Goal: Task Accomplishment & Management: Use online tool/utility

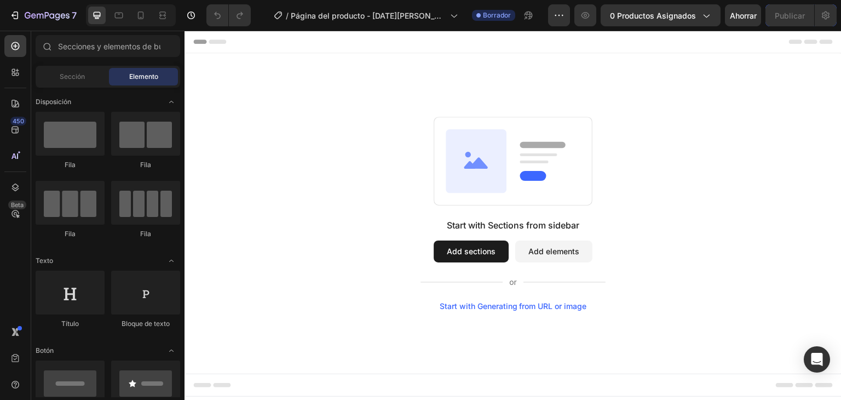
click at [364, 125] on div "Start with Sections from sidebar Add sections Add elements Start with Generatin…" at bounding box center [513, 214] width 578 height 194
click at [658, 18] on font "0 productos asignados" at bounding box center [653, 15] width 86 height 9
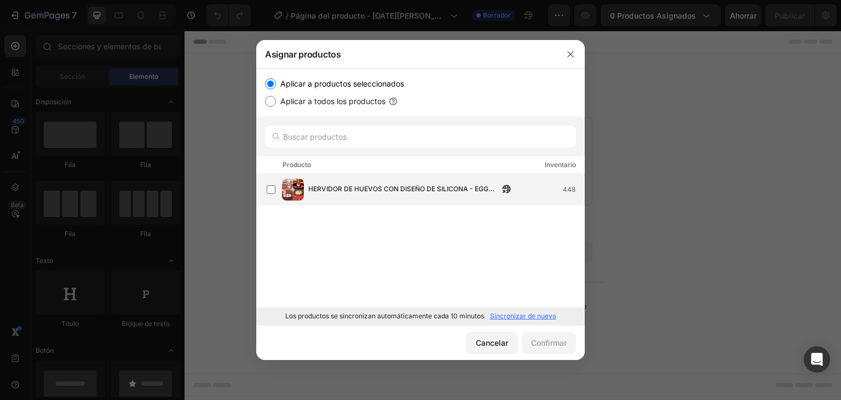
click at [393, 184] on font "HERVIDOR DE HUEVOS CON DISEÑO DE SILICONA - EGG BOILER™" at bounding box center [401, 193] width 186 height 19
click at [549, 342] on font "Confirmar" at bounding box center [549, 342] width 36 height 9
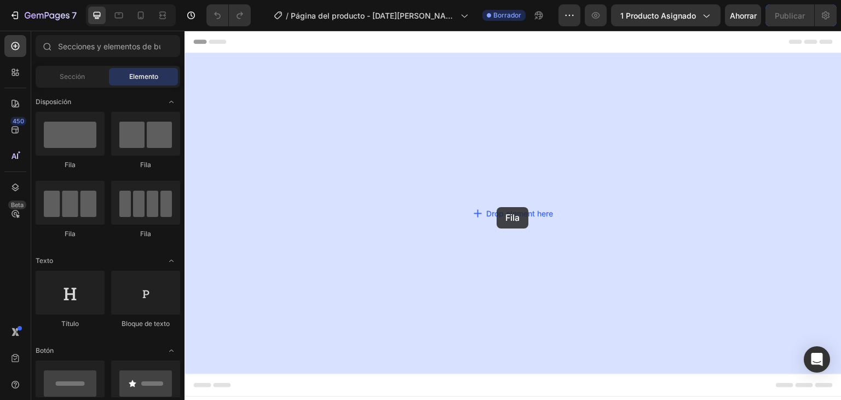
drag, startPoint x: 268, startPoint y: 175, endPoint x: 497, endPoint y: 207, distance: 231.0
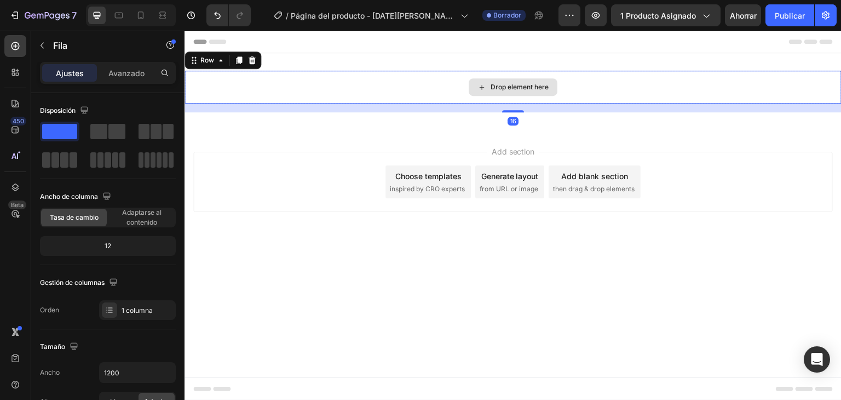
click at [488, 84] on div "Drop element here" at bounding box center [513, 87] width 89 height 18
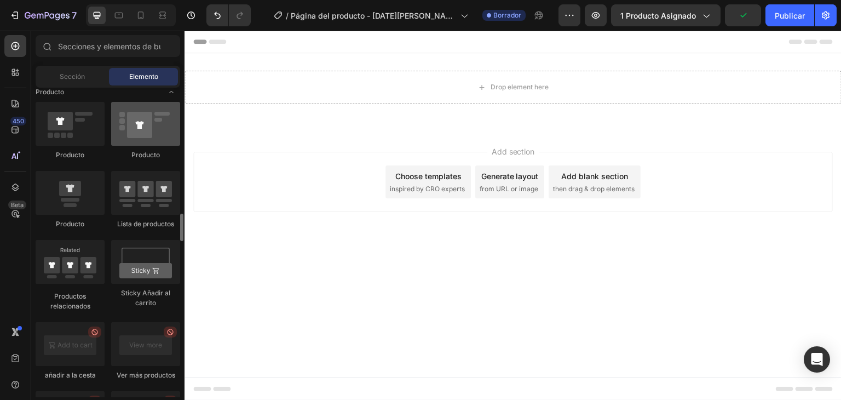
scroll to position [1369, 0]
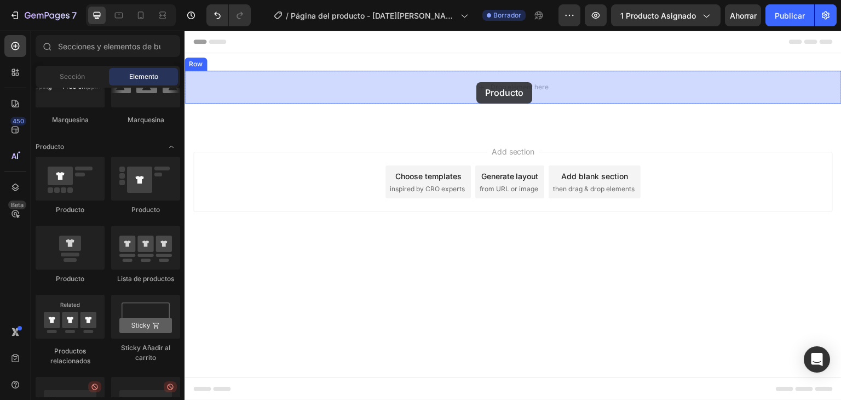
drag, startPoint x: 354, startPoint y: 223, endPoint x: 476, endPoint y: 82, distance: 186.7
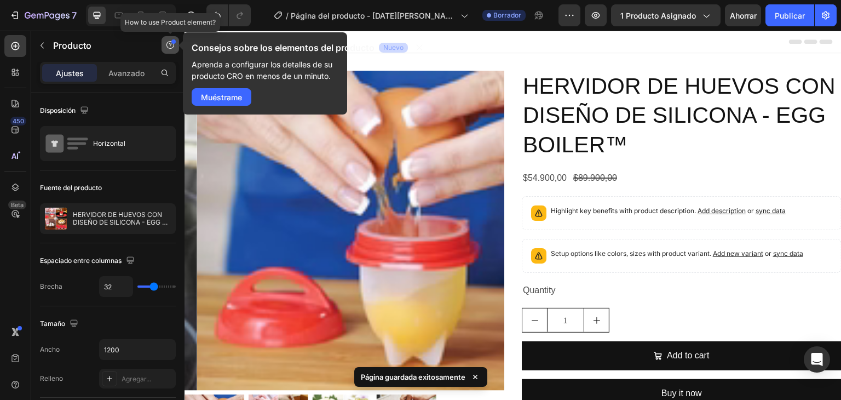
click at [174, 47] on icon "button" at bounding box center [170, 45] width 9 height 9
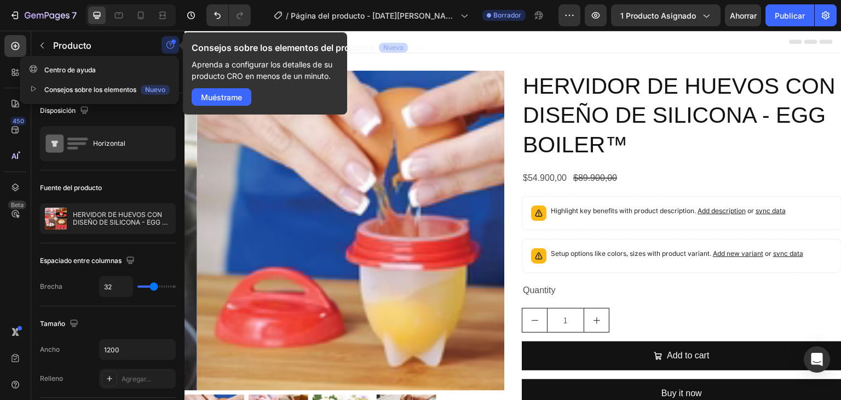
click at [169, 50] on button "button" at bounding box center [170, 45] width 18 height 18
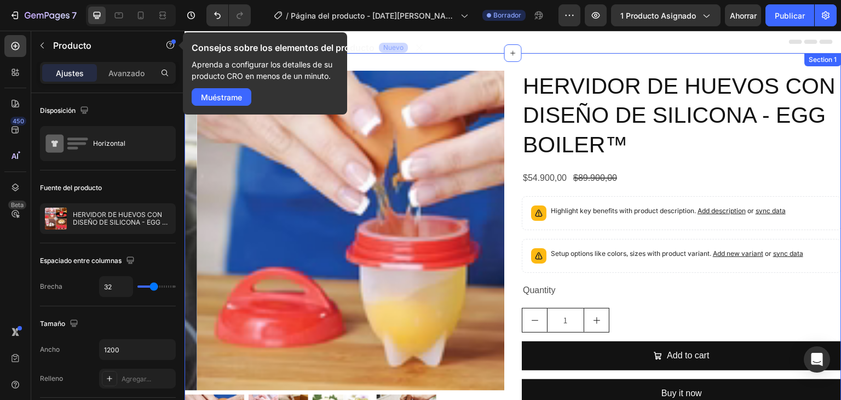
click at [370, 59] on div "Product Images HERVIDOR DE HUEVOS CON DISEÑO DE SILICONA - EGG BOILER™ Product …" at bounding box center [512, 271] width 657 height 436
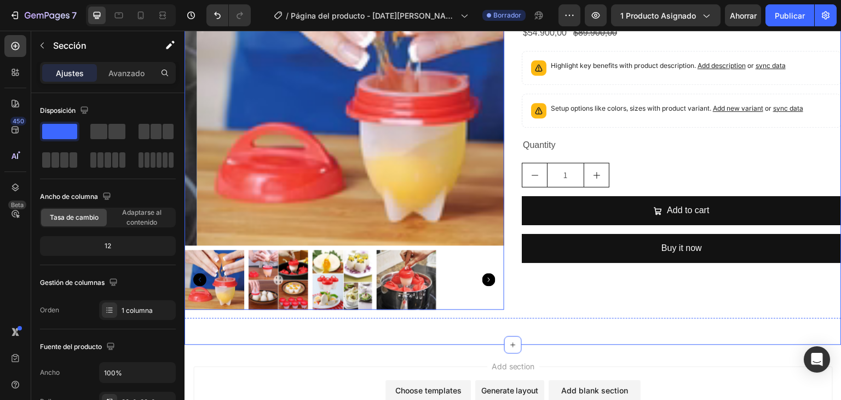
scroll to position [164, 0]
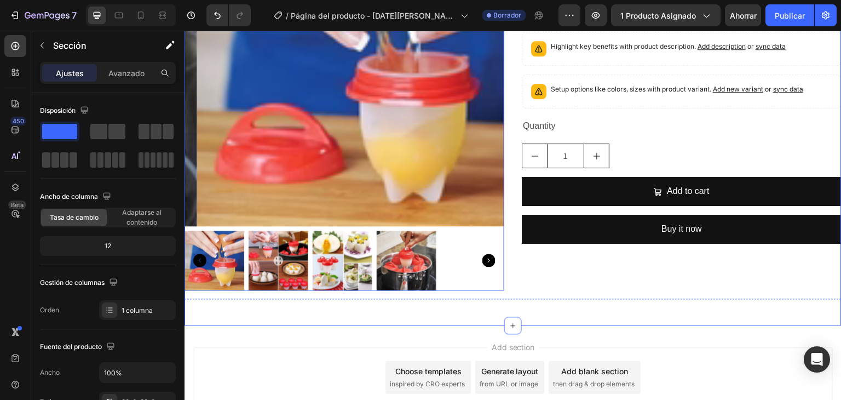
click at [272, 252] on img at bounding box center [279, 260] width 60 height 60
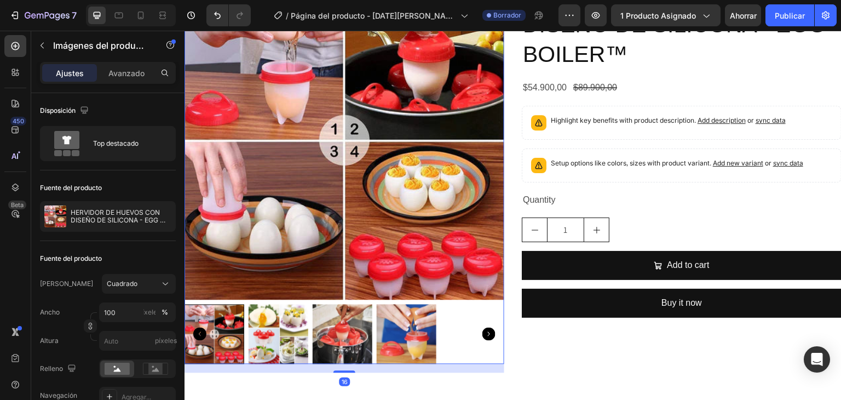
scroll to position [109, 0]
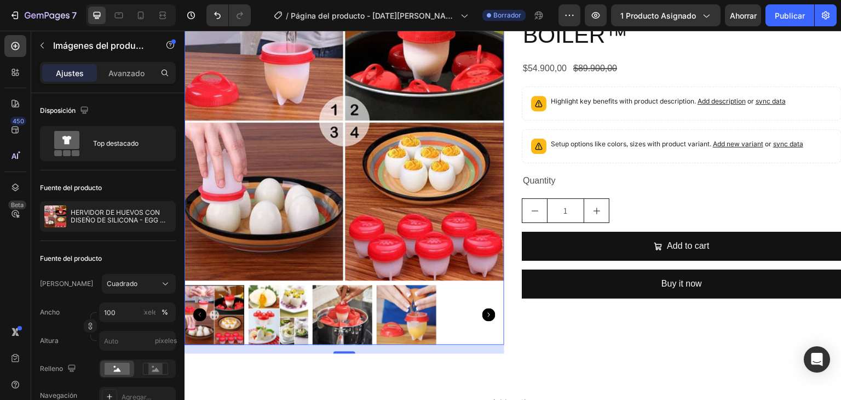
click at [197, 310] on icon "Carousel Back Arrow" at bounding box center [199, 314] width 13 height 13
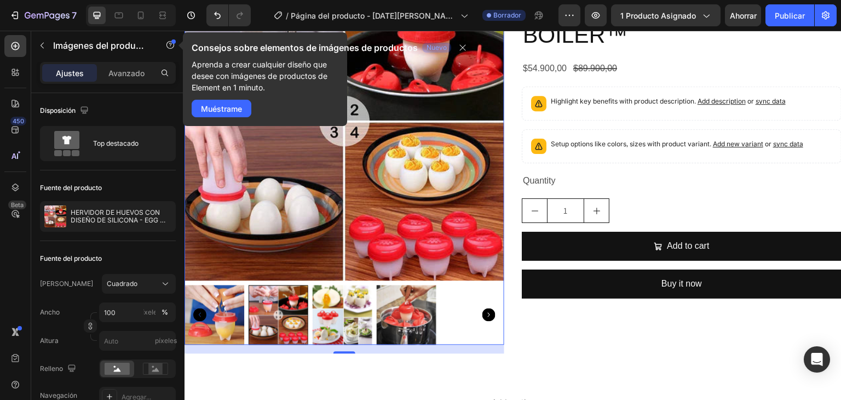
click at [221, 322] on img at bounding box center [214, 315] width 60 height 60
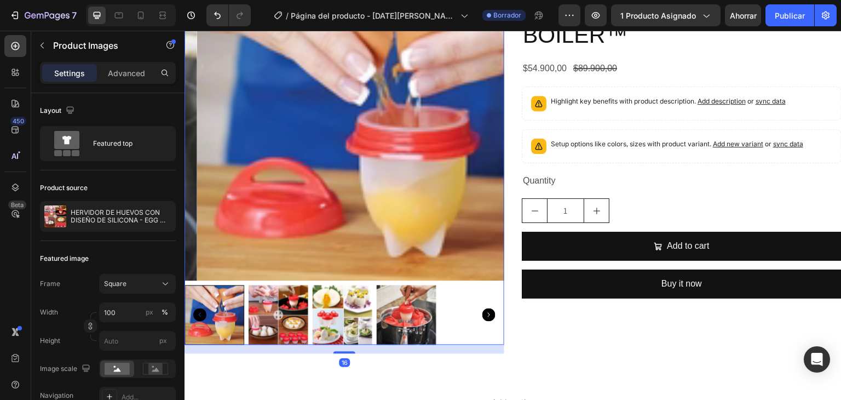
click at [340, 230] on img at bounding box center [357, 121] width 320 height 320
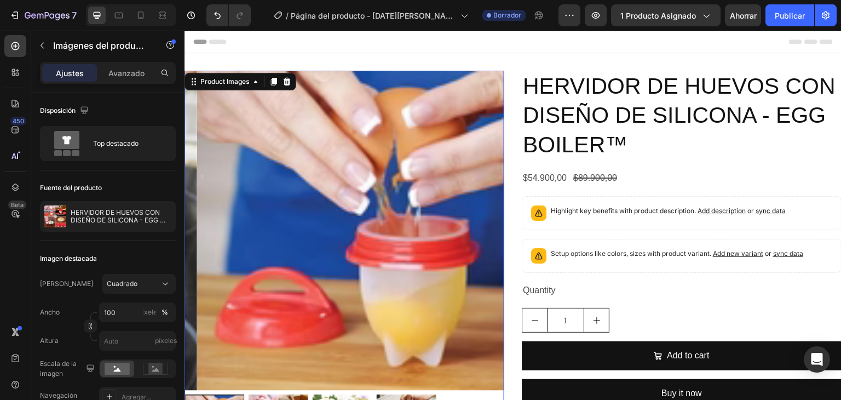
scroll to position [0, 0]
click at [295, 79] on div "Product Images" at bounding box center [240, 82] width 112 height 18
click at [289, 77] on icon at bounding box center [286, 81] width 9 height 9
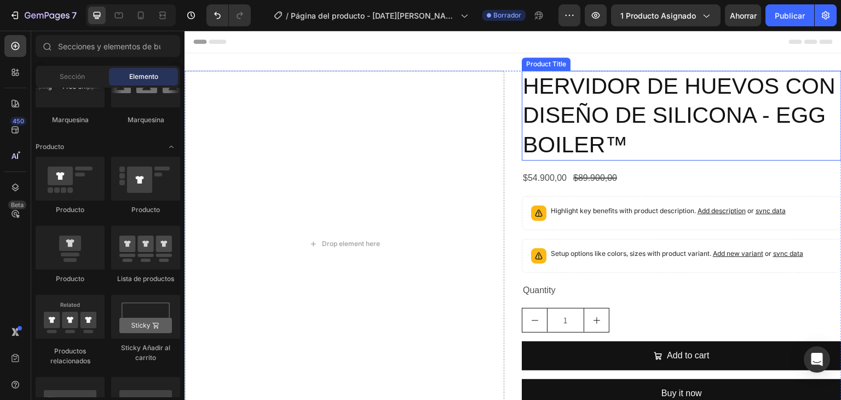
click at [748, 116] on h2 "HERVIDOR DE HUEVOS CON DISEÑO DE SILICONA - EGG BOILER™" at bounding box center [682, 116] width 320 height 90
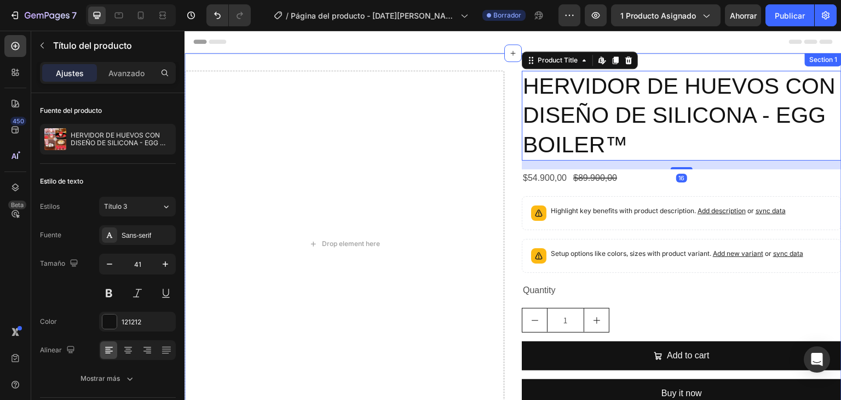
click at [656, 56] on div "Drop element here HERVIDOR DE HUEVOS CON DISEÑO DE SILICONA - EGG BOILER™ Produ…" at bounding box center [512, 248] width 657 height 390
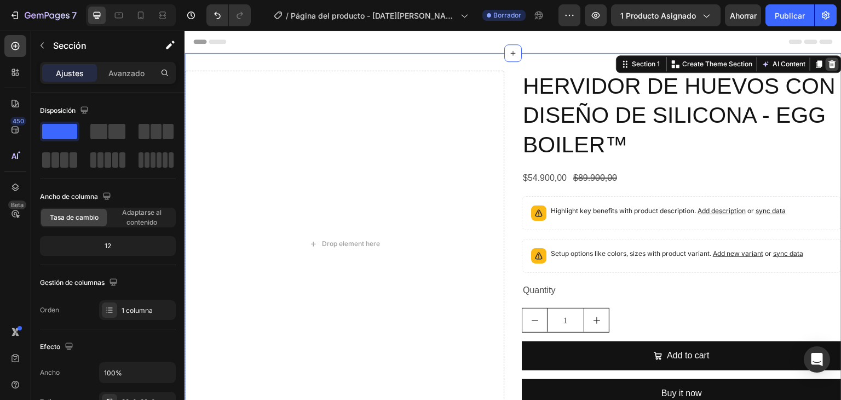
click at [828, 64] on icon at bounding box center [832, 64] width 9 height 9
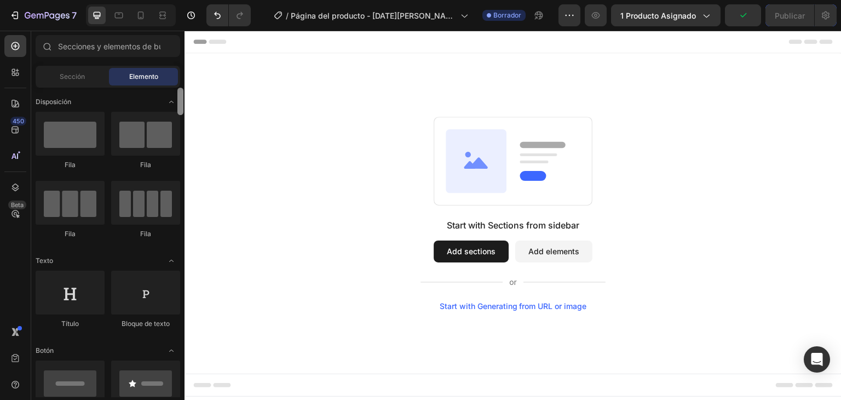
drag, startPoint x: 181, startPoint y: 184, endPoint x: 177, endPoint y: 61, distance: 122.7
click at [177, 61] on div "Secciones(18) Elementos(84) Sección Elemento Sección de héroes Detalle del prod…" at bounding box center [107, 216] width 153 height 362
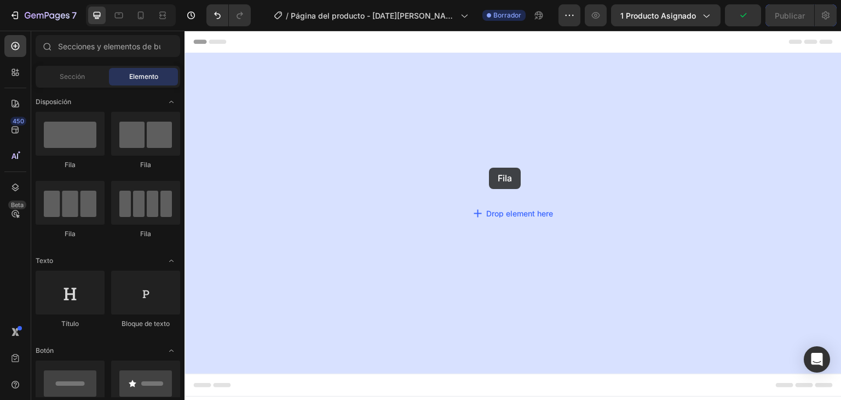
drag, startPoint x: 270, startPoint y: 175, endPoint x: 489, endPoint y: 168, distance: 219.1
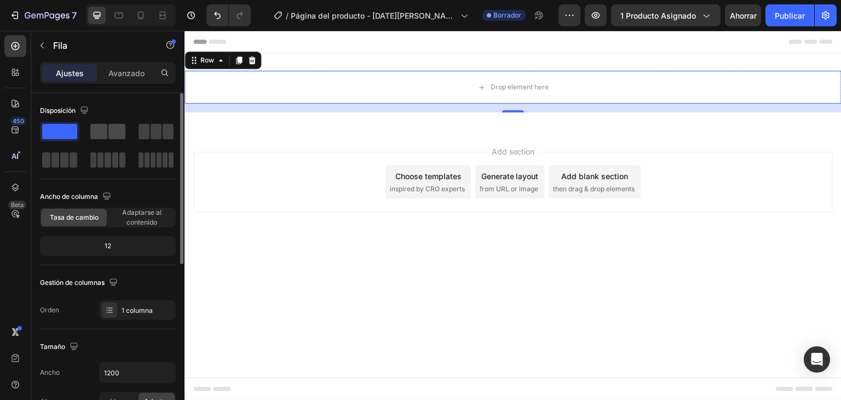
click at [101, 130] on span at bounding box center [98, 131] width 17 height 15
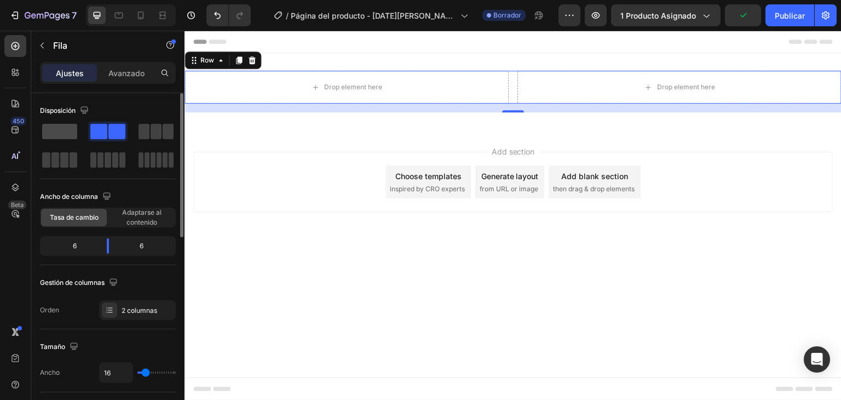
click at [62, 132] on span at bounding box center [59, 131] width 35 height 15
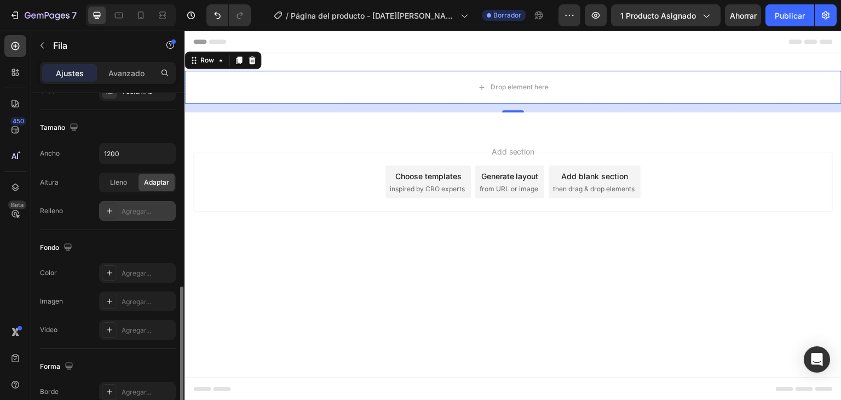
scroll to position [274, 0]
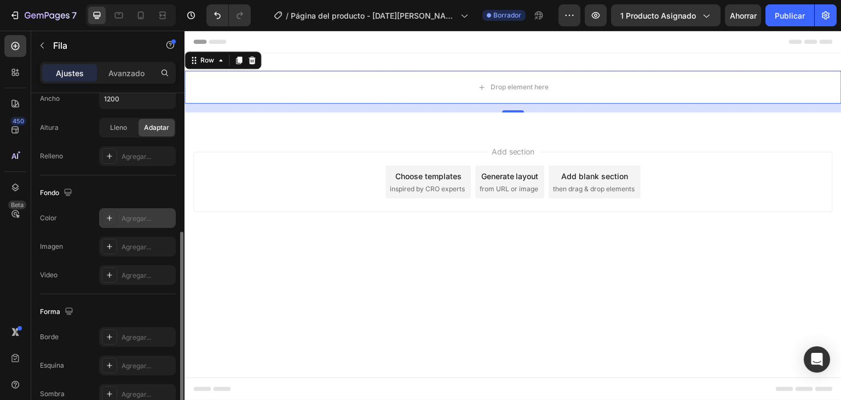
click at [112, 218] on icon at bounding box center [109, 218] width 9 height 9
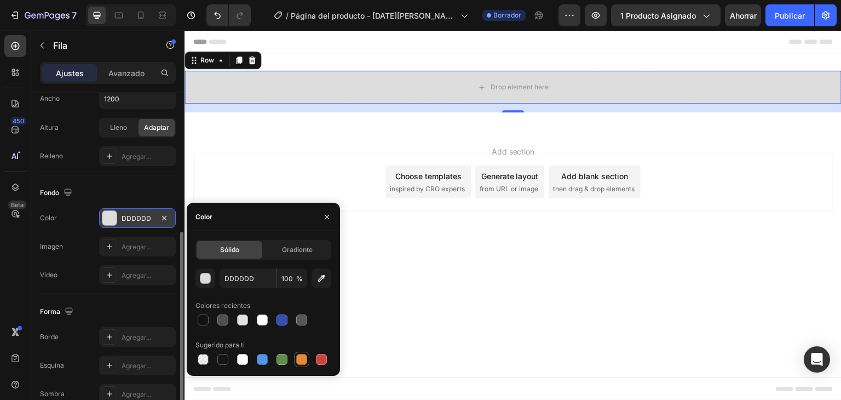
click at [304, 362] on div at bounding box center [301, 359] width 11 height 11
type input "E4893A"
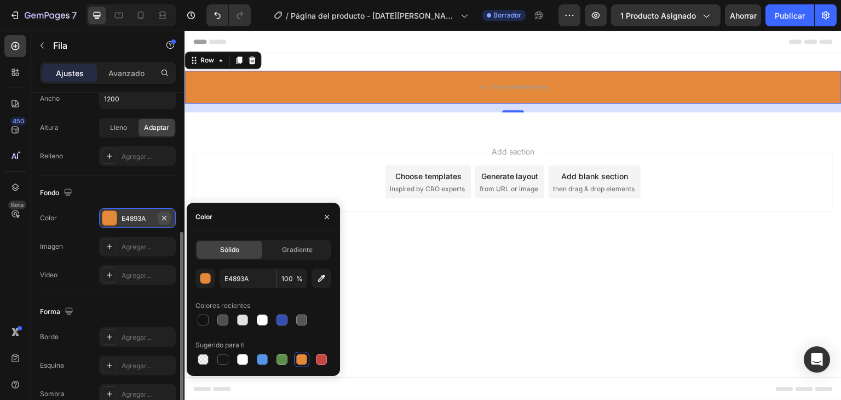
click at [164, 217] on icon "button" at bounding box center [164, 217] width 4 height 4
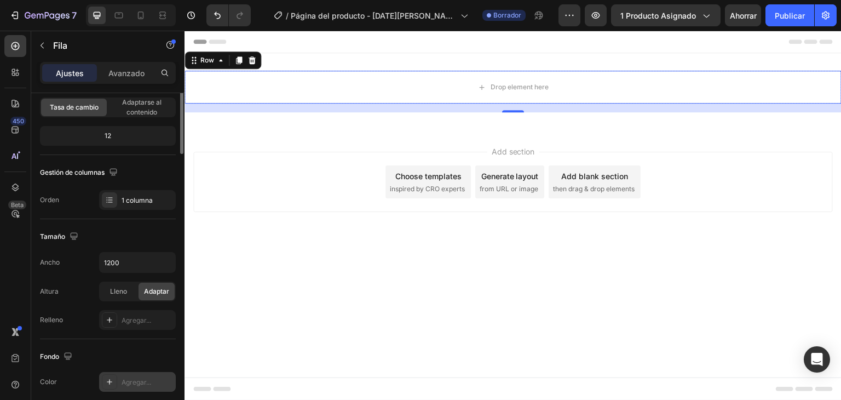
scroll to position [0, 0]
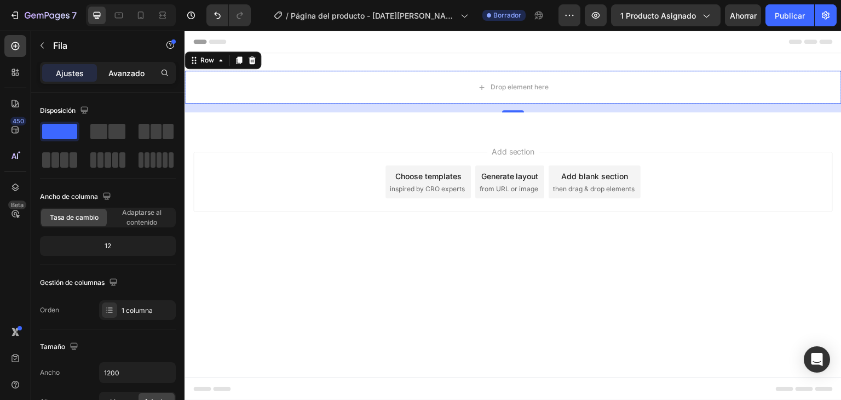
click at [129, 72] on font "Avanzado" at bounding box center [126, 72] width 36 height 9
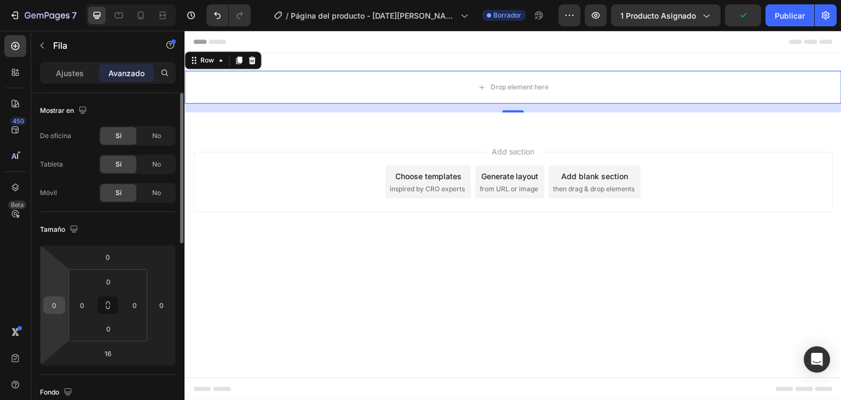
click at [62, 299] on div "0" at bounding box center [54, 305] width 22 height 18
click at [60, 304] on input "0" at bounding box center [54, 305] width 16 height 16
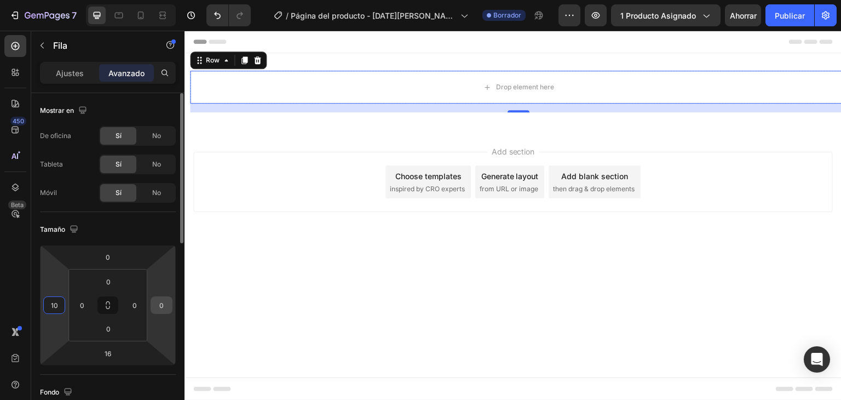
type input "10"
click at [166, 309] on input "0" at bounding box center [161, 305] width 16 height 16
type input "10"
click at [85, 301] on input "0" at bounding box center [82, 305] width 16 height 16
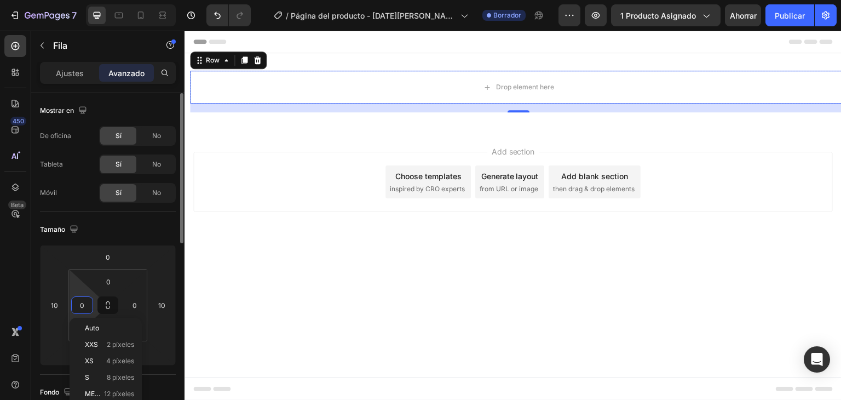
type input "8"
click at [111, 350] on input "16" at bounding box center [108, 353] width 22 height 16
type input "0"
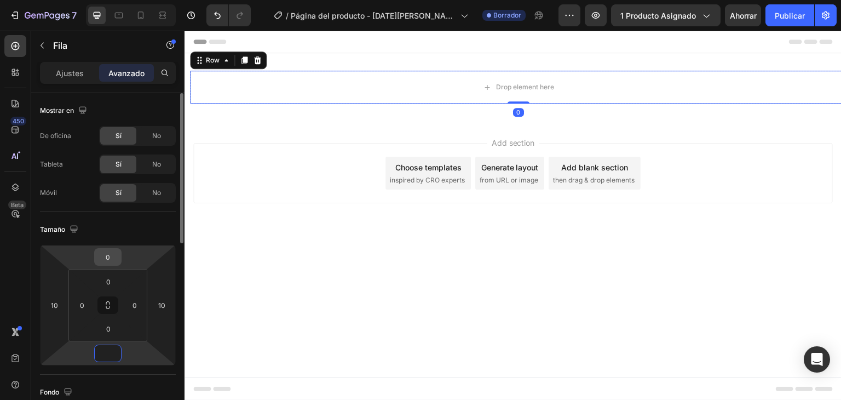
type input "0"
click at [112, 259] on input "0" at bounding box center [108, 257] width 22 height 16
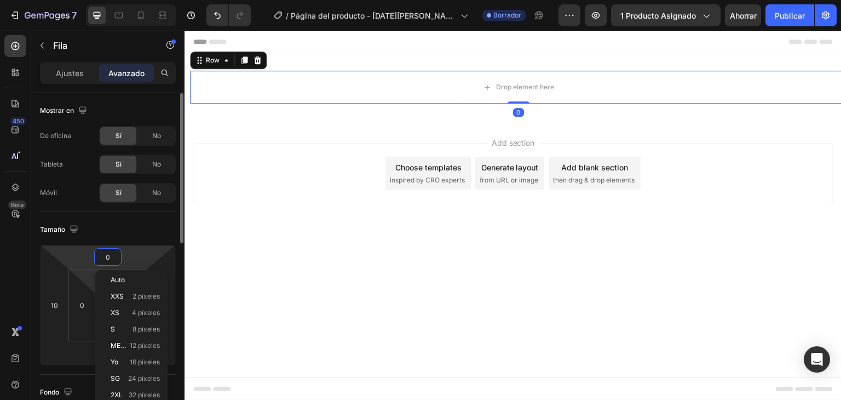
click at [83, 0] on html "7 / Página del producto - [DATE][PERSON_NAME] 21:02:41 Borrador Avance 1 produc…" at bounding box center [420, 0] width 841 height 0
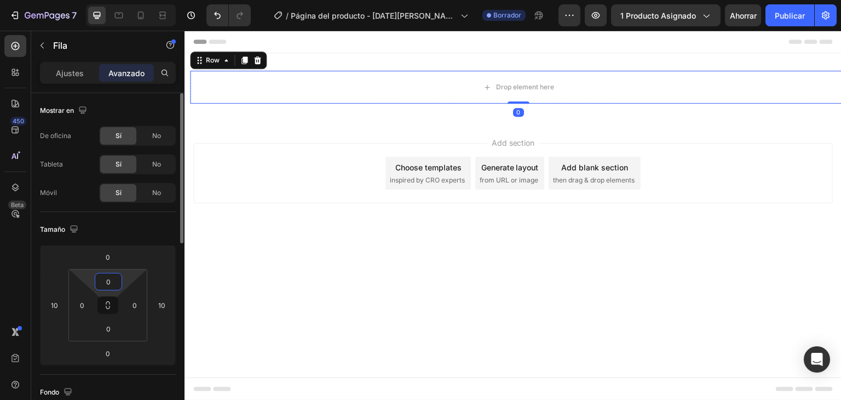
click at [115, 280] on input "0" at bounding box center [108, 281] width 22 height 16
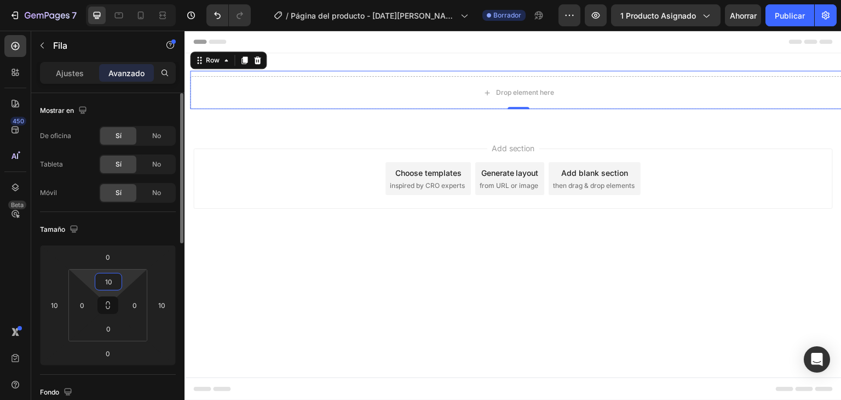
type input "1"
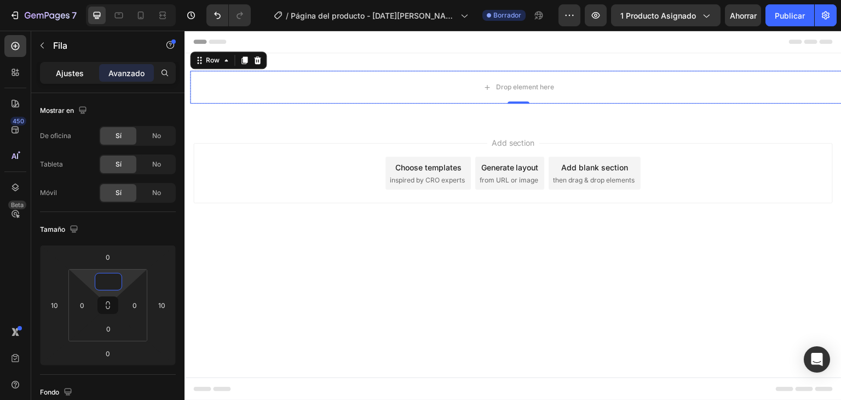
click at [77, 73] on font "Ajustes" at bounding box center [70, 72] width 28 height 9
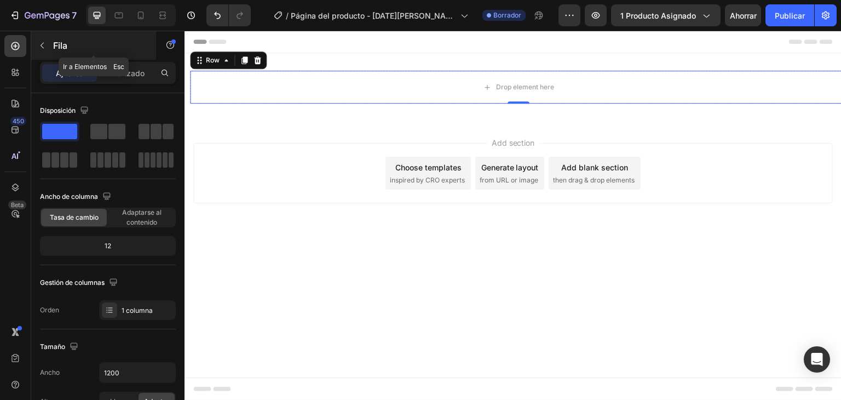
click at [42, 44] on icon "button" at bounding box center [42, 45] width 9 height 9
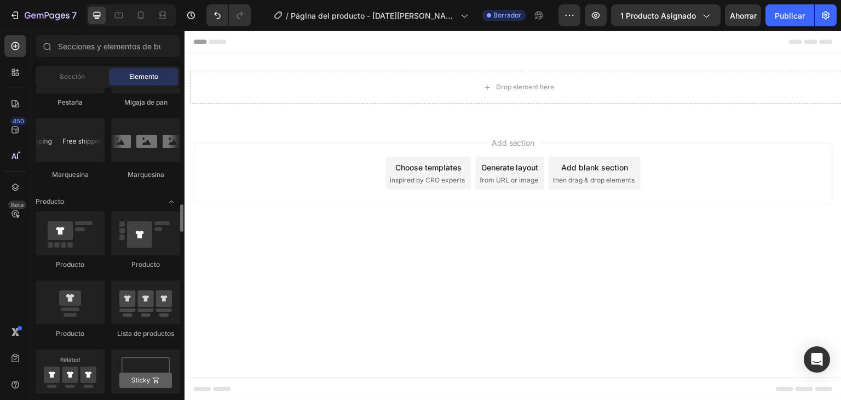
scroll to position [1369, 0]
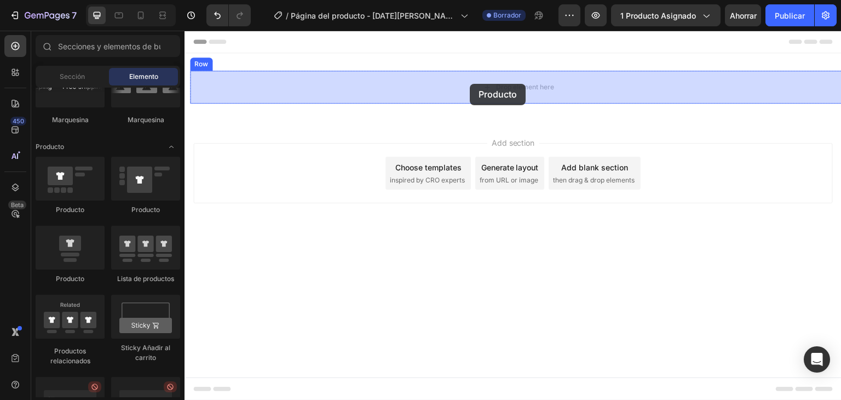
drag, startPoint x: 261, startPoint y: 218, endPoint x: 470, endPoint y: 84, distance: 248.0
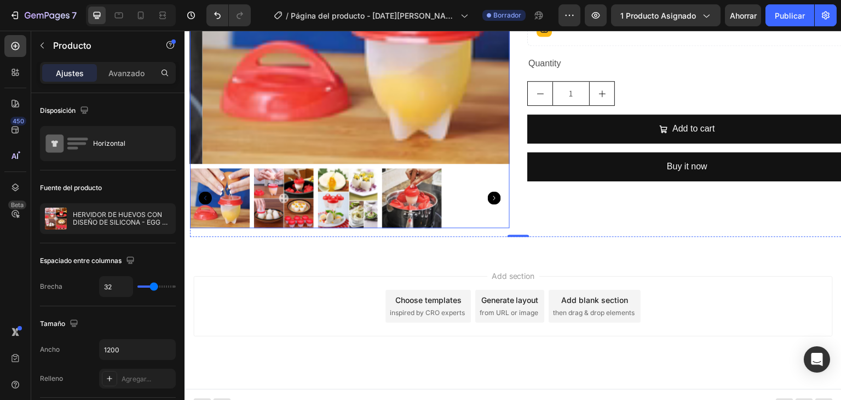
scroll to position [234, 0]
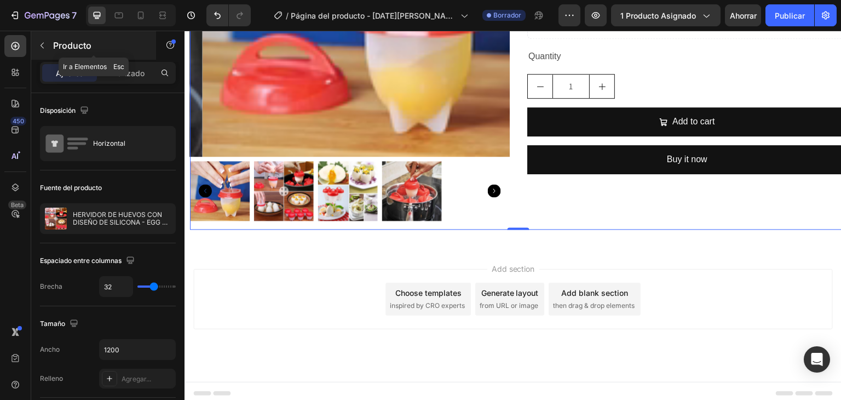
click at [42, 47] on icon "button" at bounding box center [42, 45] width 9 height 9
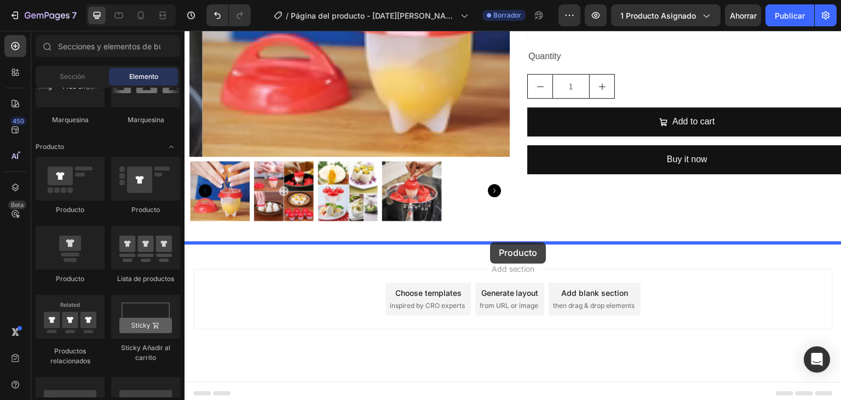
drag, startPoint x: 269, startPoint y: 277, endPoint x: 490, endPoint y: 242, distance: 223.9
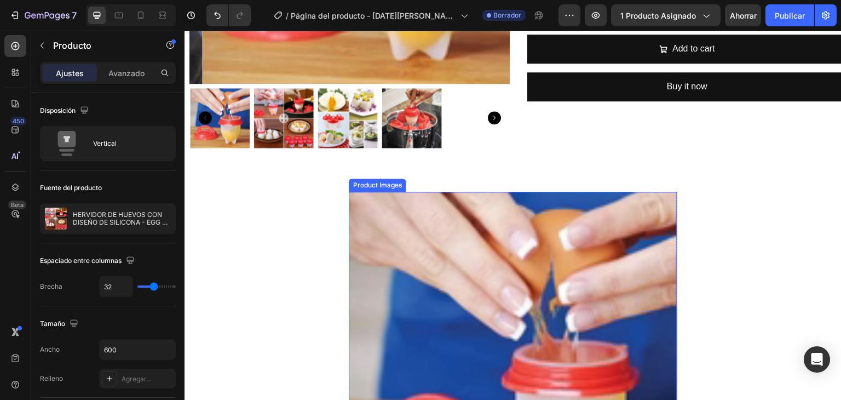
scroll to position [398, 0]
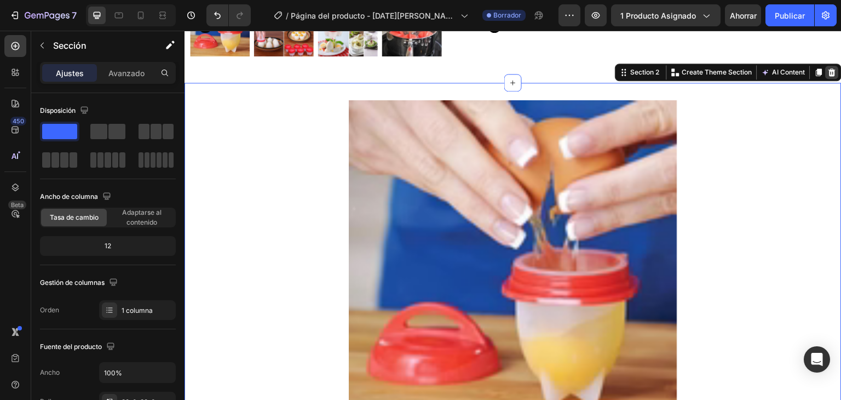
click at [829, 68] on icon at bounding box center [832, 72] width 7 height 8
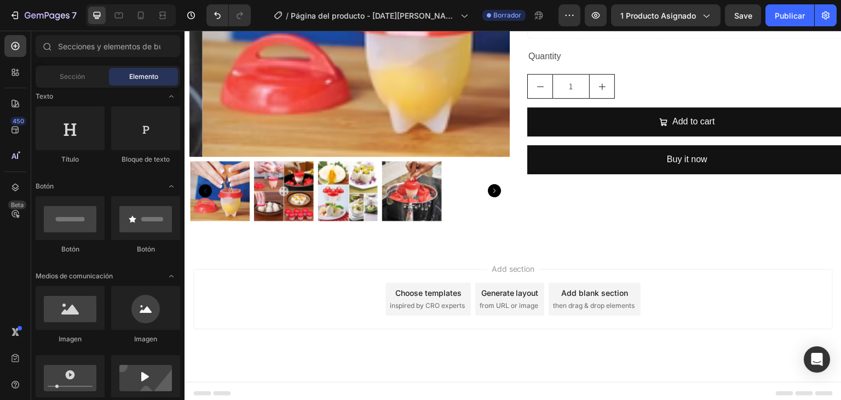
scroll to position [0, 0]
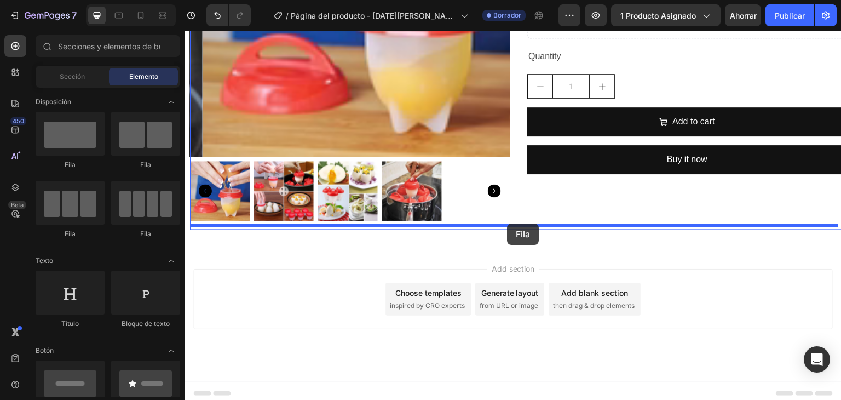
drag, startPoint x: 341, startPoint y: 186, endPoint x: 507, endPoint y: 223, distance: 170.1
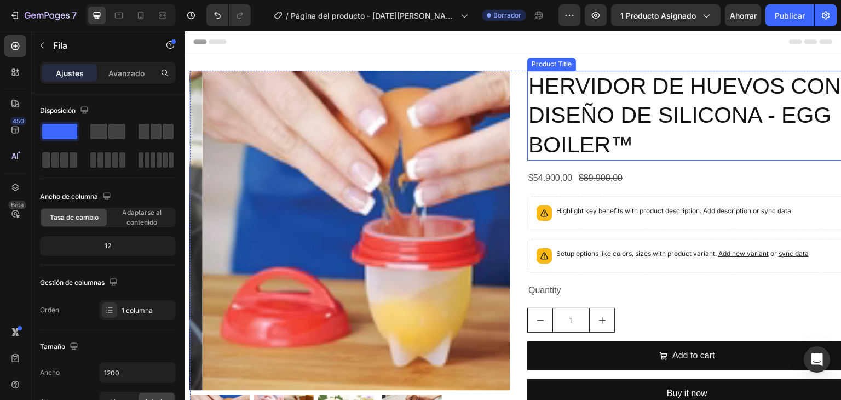
click at [726, 88] on h2 "HERVIDOR DE HUEVOS CON DISEÑO DE SILICONA - EGG BOILER™" at bounding box center [687, 116] width 320 height 90
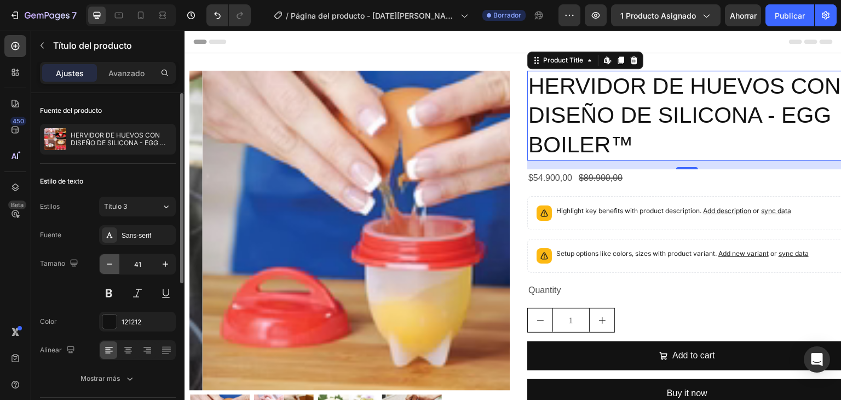
click at [110, 264] on icon "button" at bounding box center [109, 263] width 11 height 11
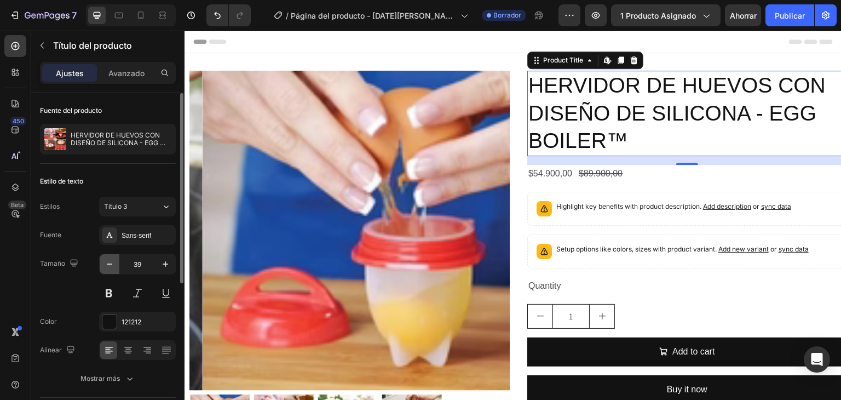
click at [110, 264] on icon "button" at bounding box center [109, 263] width 11 height 11
type input "37"
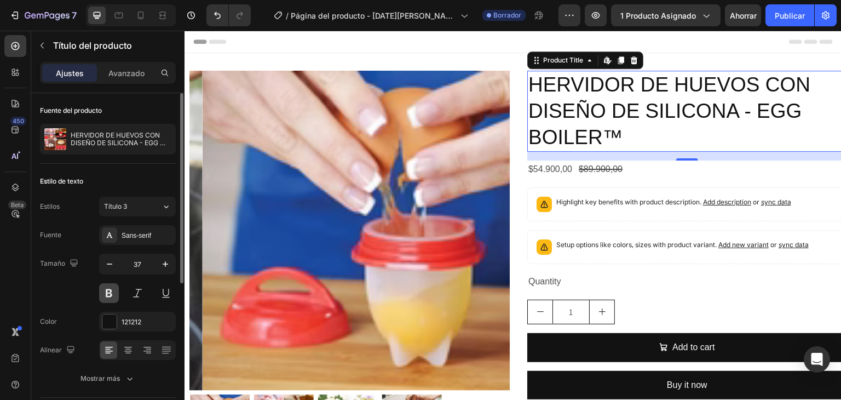
click at [111, 294] on button at bounding box center [109, 293] width 20 height 20
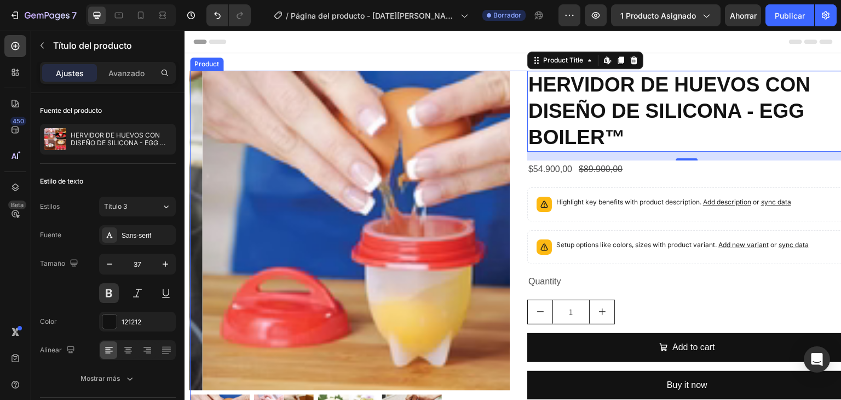
click at [661, 185] on div "HERVIDOR DE HUEVOS CON DISEÑO DE SILICONA - EGG BOILER™ Product Title Edit cont…" at bounding box center [687, 267] width 320 height 393
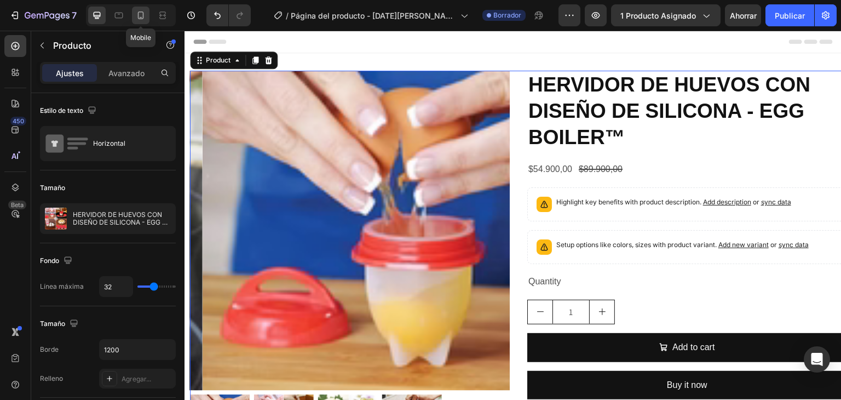
click at [147, 20] on div at bounding box center [141, 16] width 18 height 18
type input "16"
type input "100%"
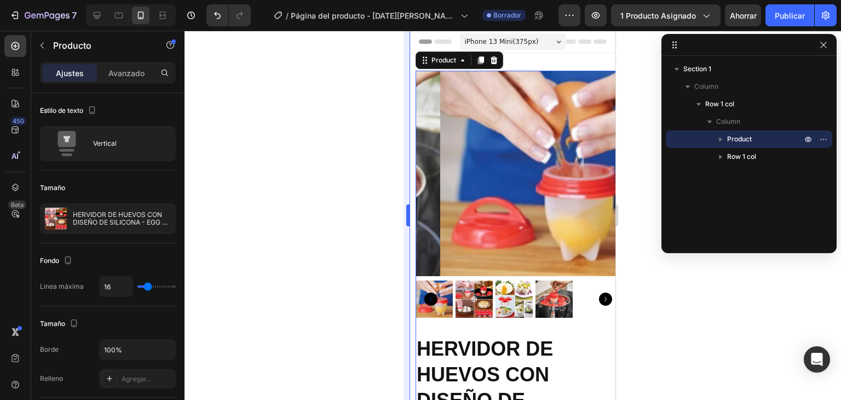
scroll to position [2, 0]
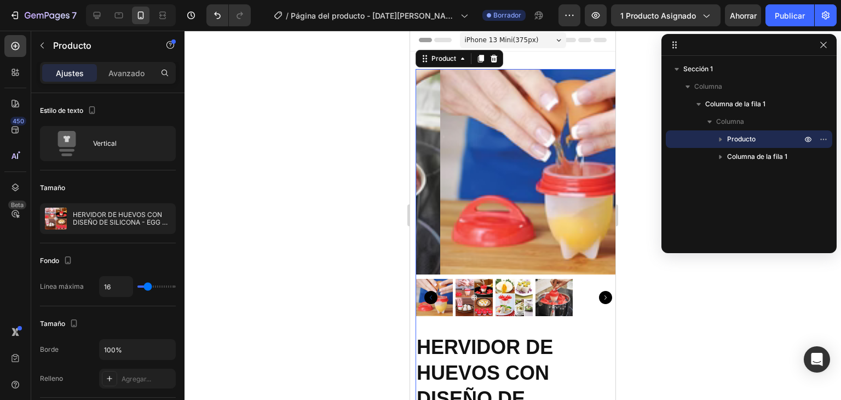
click at [635, 158] on div at bounding box center [512, 215] width 656 height 369
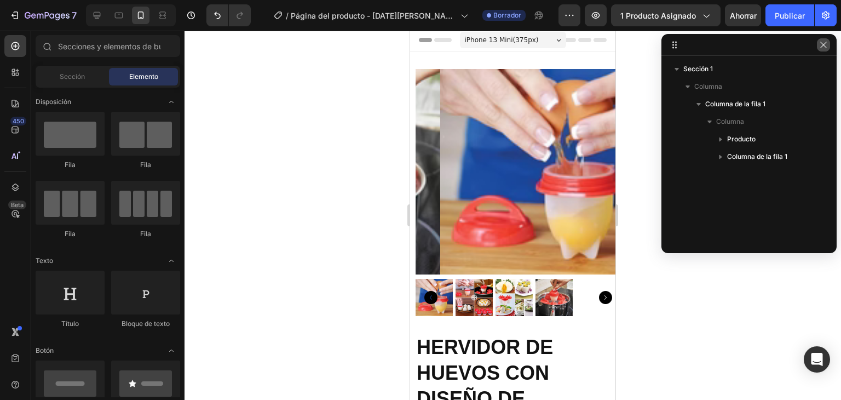
click at [825, 42] on icon "button" at bounding box center [823, 45] width 9 height 9
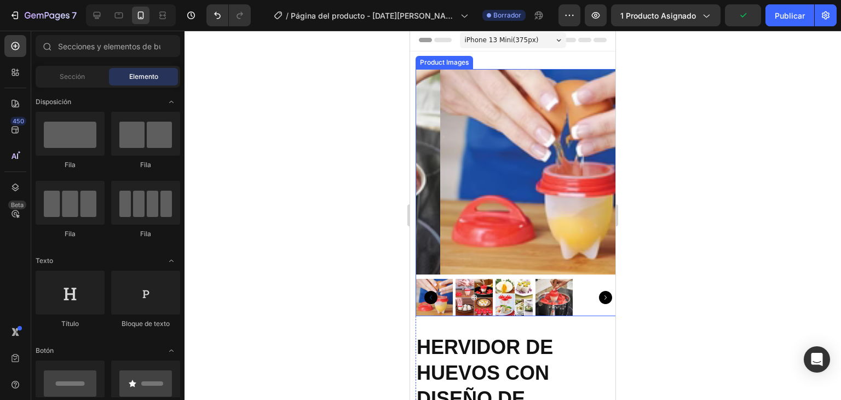
scroll to position [0, 0]
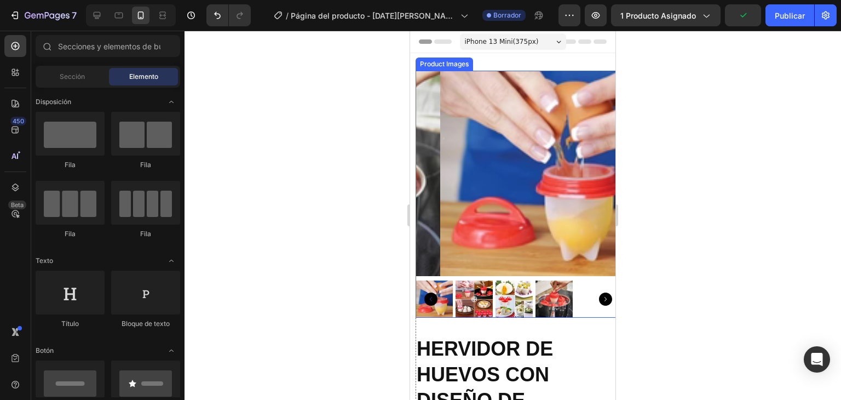
click at [484, 139] on img at bounding box center [542, 173] width 205 height 205
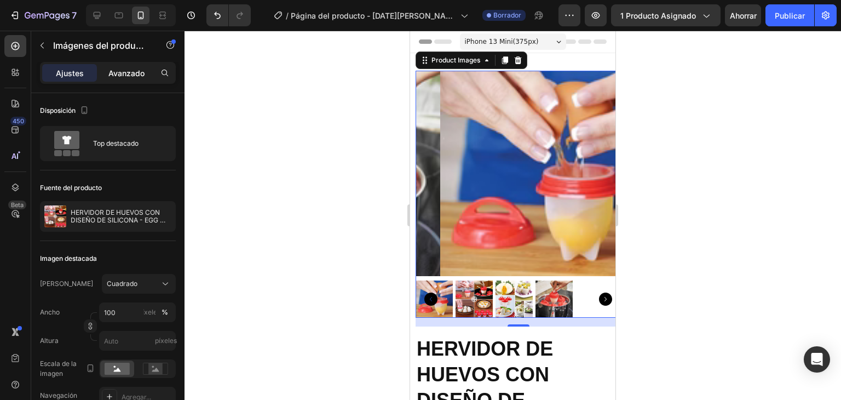
click at [138, 71] on font "Avanzado" at bounding box center [126, 72] width 36 height 9
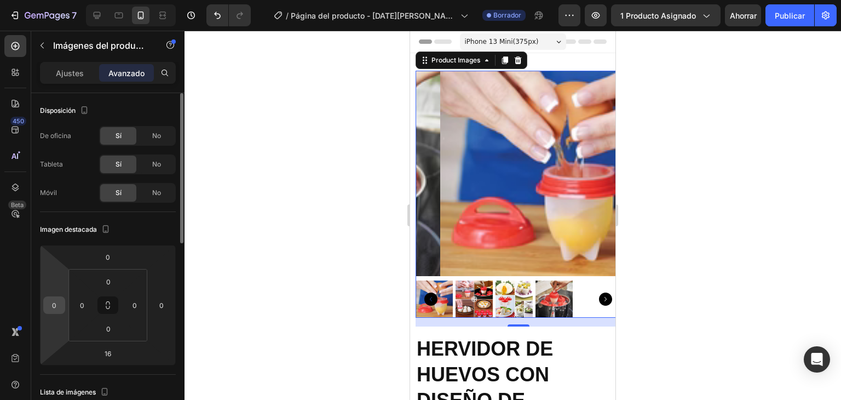
click at [61, 304] on input "0" at bounding box center [54, 305] width 16 height 16
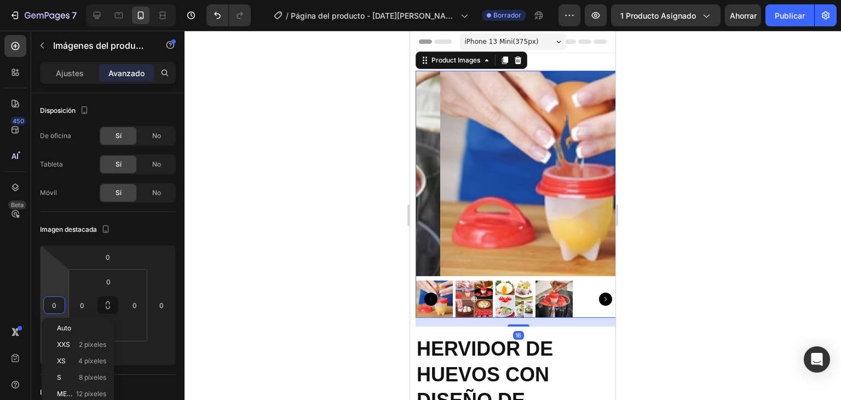
click at [271, 193] on div at bounding box center [512, 215] width 656 height 369
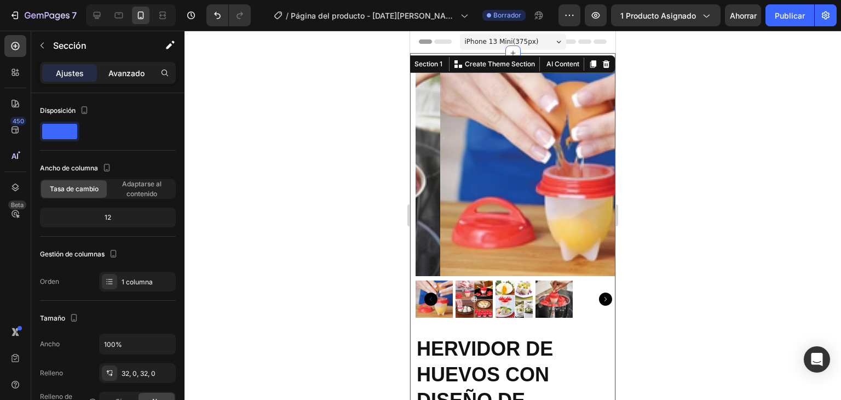
click at [134, 68] on font "Avanzado" at bounding box center [126, 72] width 36 height 9
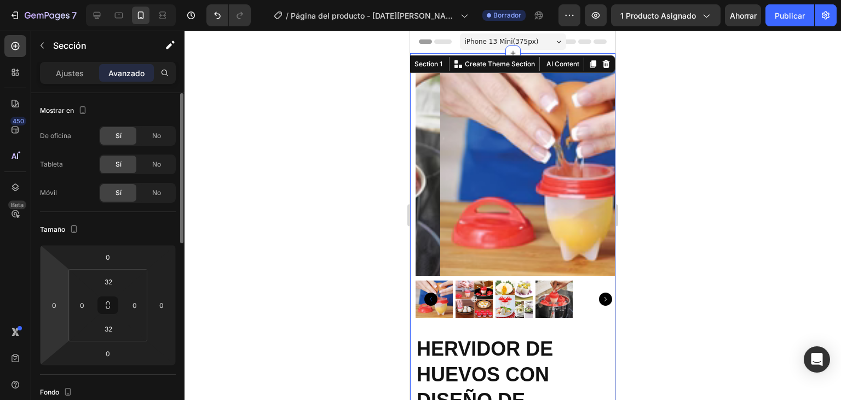
click at [66, 0] on html "7 / Página del producto - [DATE][PERSON_NAME] 21:02:41 Borrador Avance 1 produc…" at bounding box center [420, 0] width 841 height 0
click at [60, 305] on input "0" at bounding box center [54, 305] width 16 height 16
type input "0"
type input "-8"
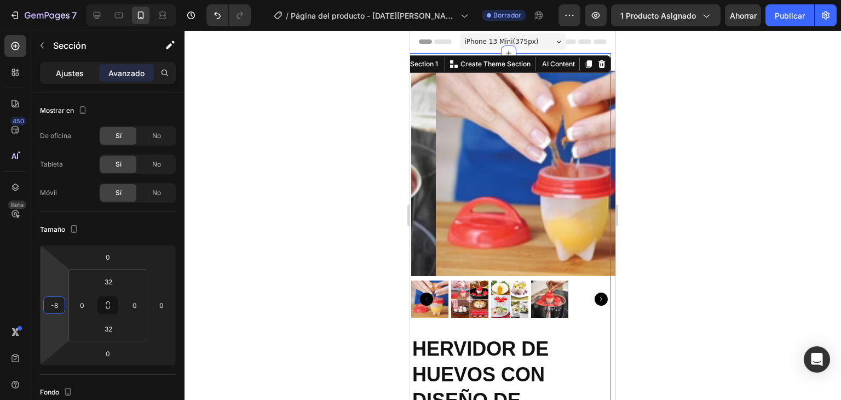
click at [71, 73] on font "Ajustes" at bounding box center [70, 72] width 28 height 9
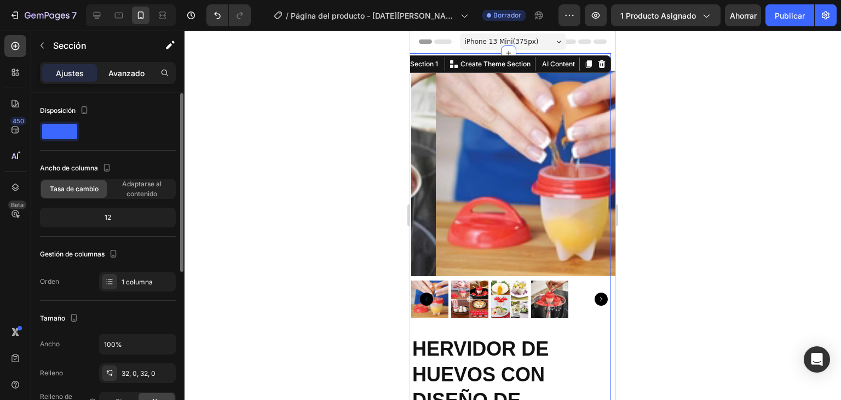
click at [121, 74] on font "Avanzado" at bounding box center [126, 72] width 36 height 9
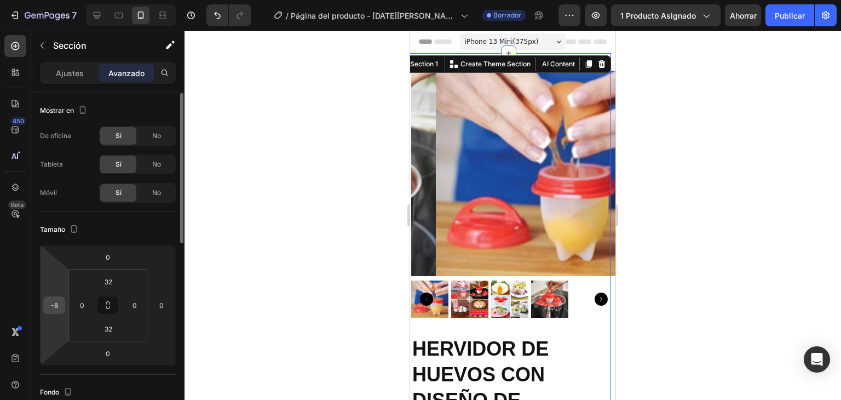
click at [57, 301] on input "-8" at bounding box center [54, 305] width 16 height 16
click at [84, 71] on div "Ajustes" at bounding box center [69, 73] width 55 height 18
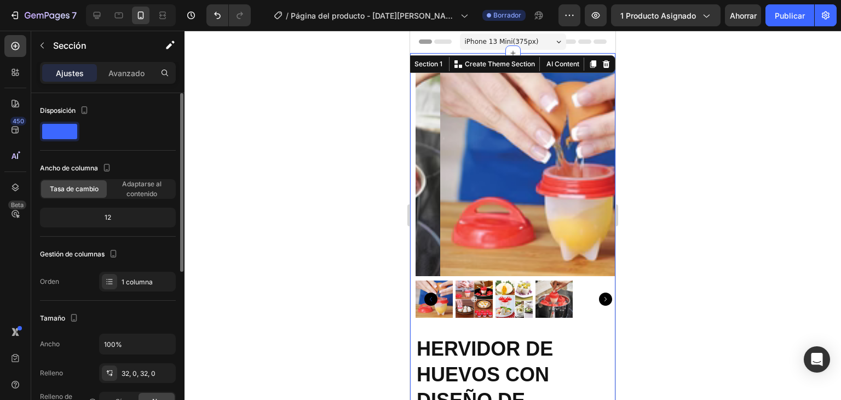
scroll to position [164, 0]
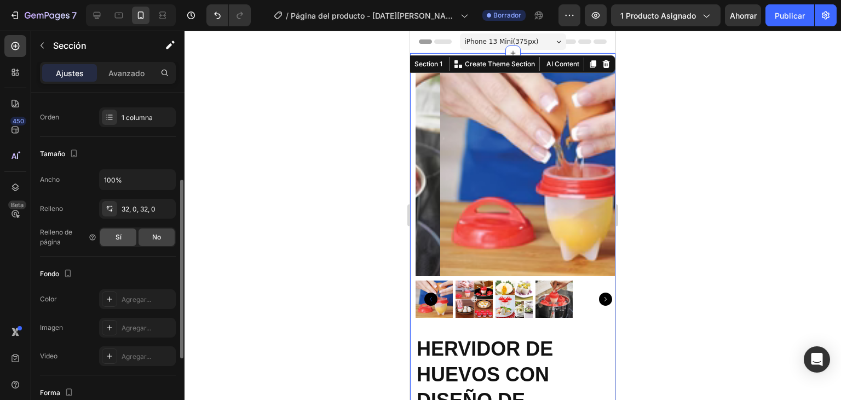
click at [124, 234] on div "Sí" at bounding box center [118, 237] width 36 height 18
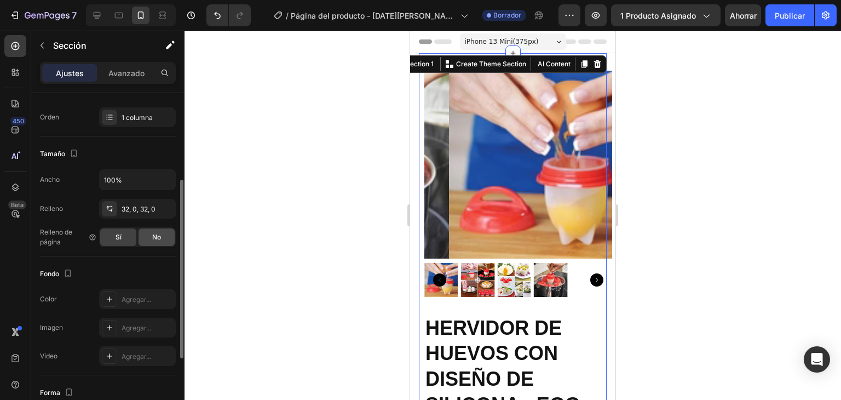
click at [149, 237] on div "No" at bounding box center [157, 237] width 36 height 18
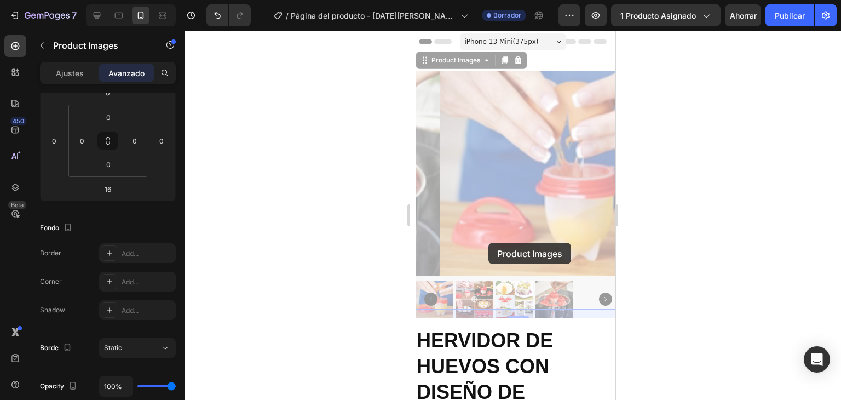
scroll to position [0, 0]
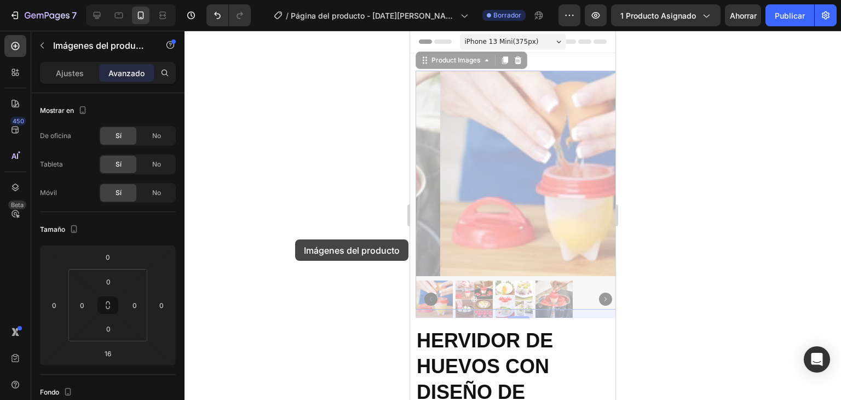
click at [292, 239] on div at bounding box center [512, 215] width 656 height 369
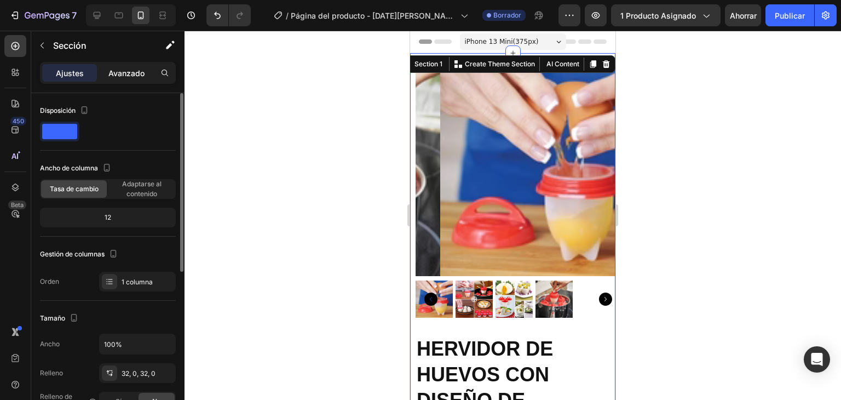
click at [140, 68] on font "Avanzado" at bounding box center [126, 72] width 36 height 9
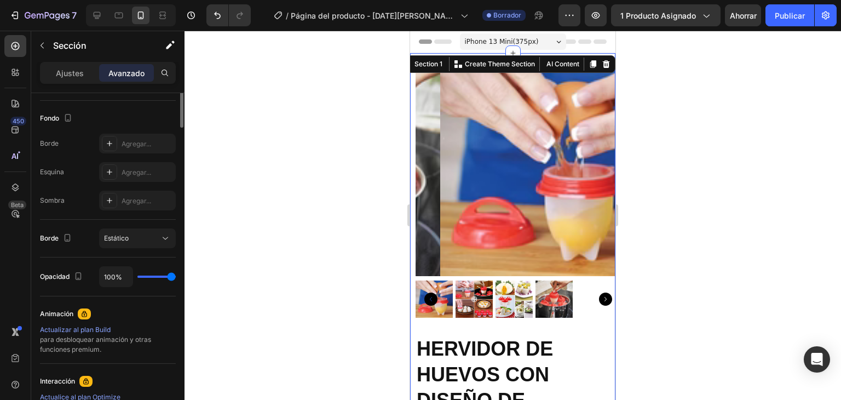
scroll to position [109, 0]
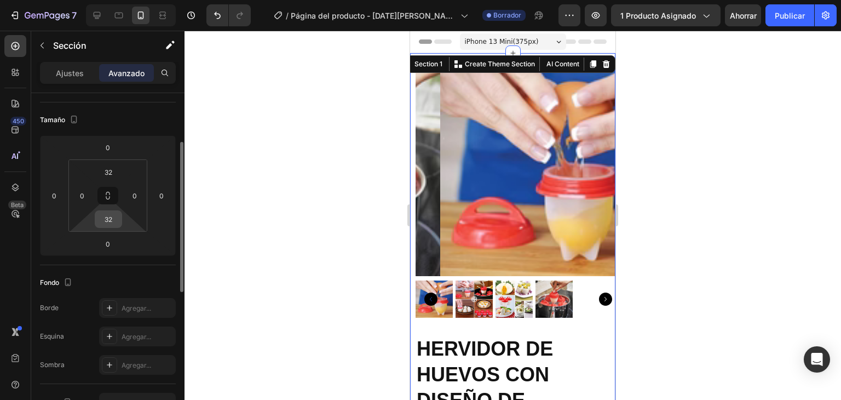
click at [112, 220] on input "32" at bounding box center [108, 219] width 22 height 16
type input "0"
click at [113, 170] on input "32" at bounding box center [108, 172] width 22 height 16
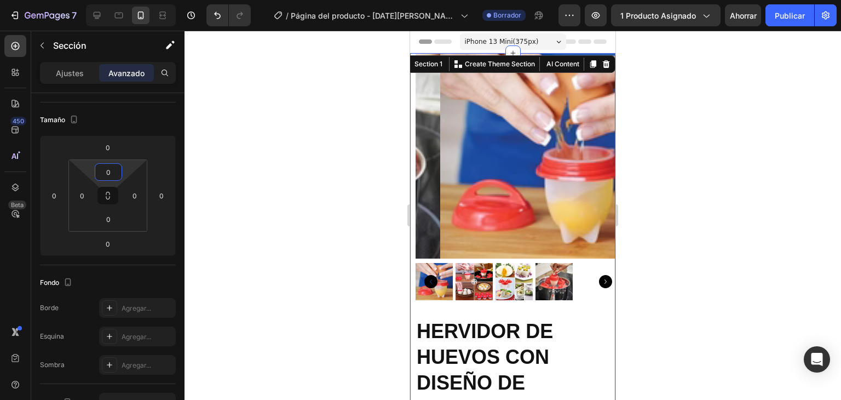
click at [657, 123] on div at bounding box center [512, 215] width 656 height 369
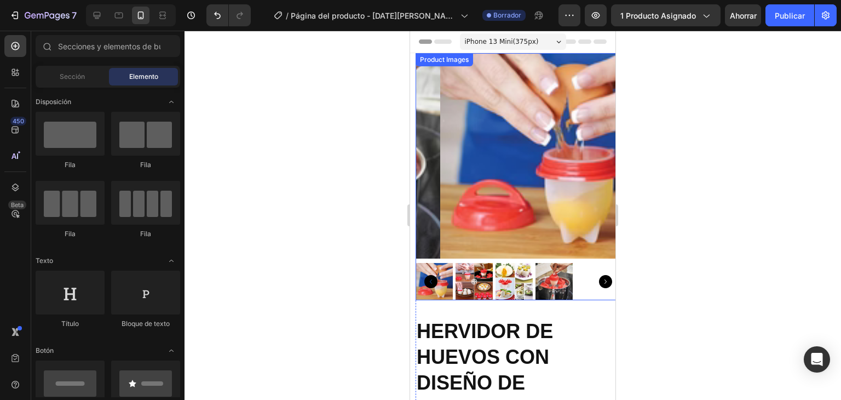
scroll to position [55, 0]
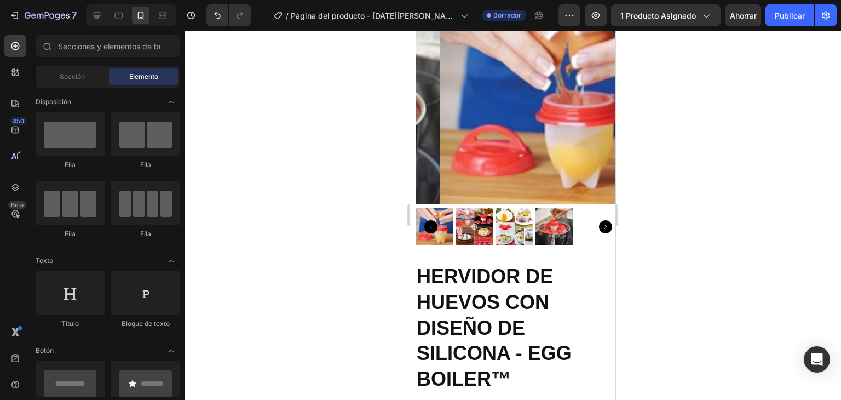
click at [473, 210] on img at bounding box center [473, 226] width 37 height 37
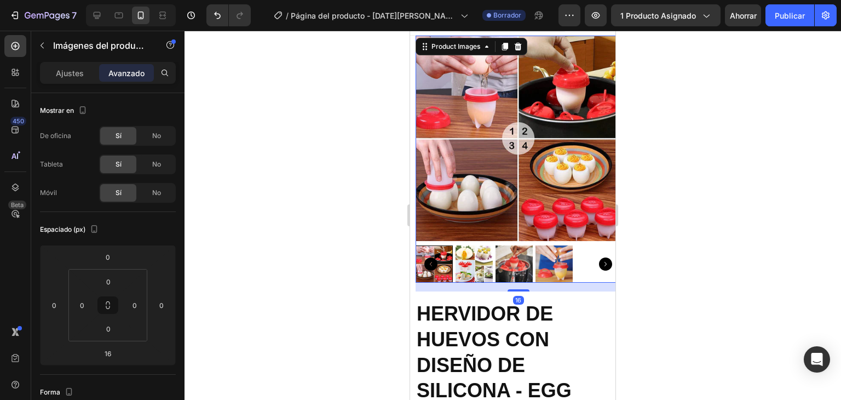
scroll to position [0, 0]
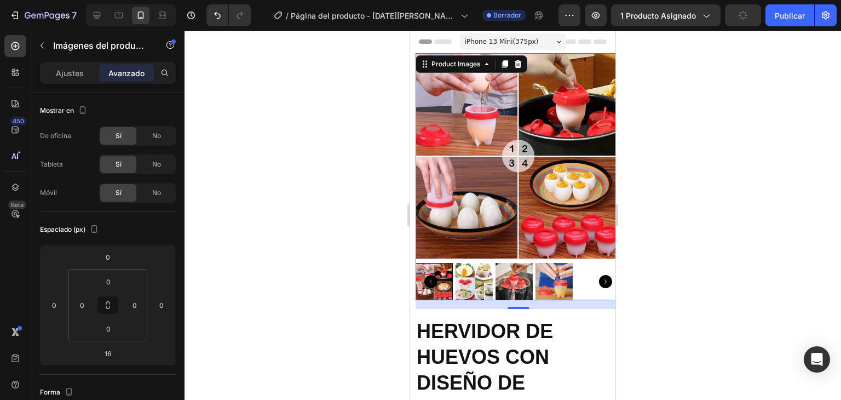
click at [697, 193] on div at bounding box center [512, 215] width 656 height 369
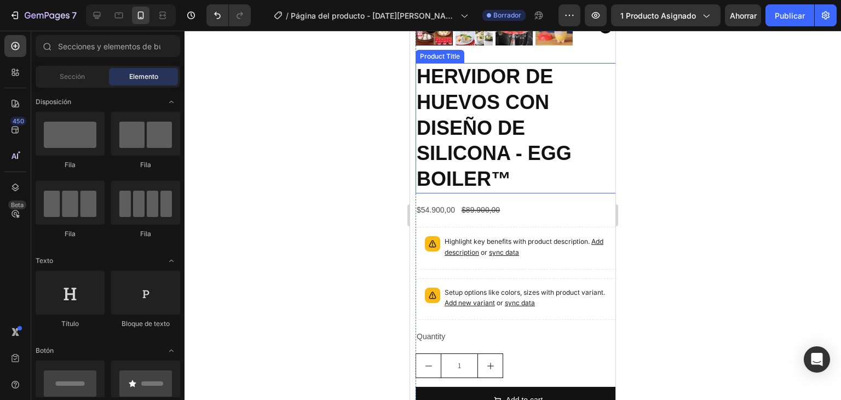
scroll to position [274, 0]
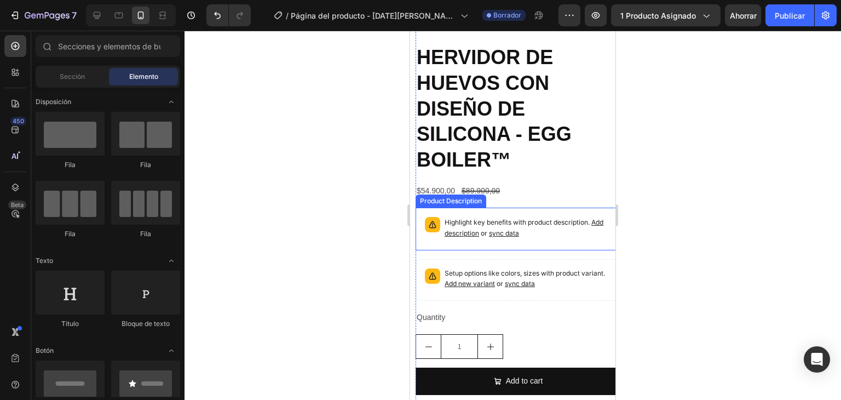
click at [538, 217] on p "Highlight key benefits with product description. Add description or sync data" at bounding box center [528, 228] width 167 height 22
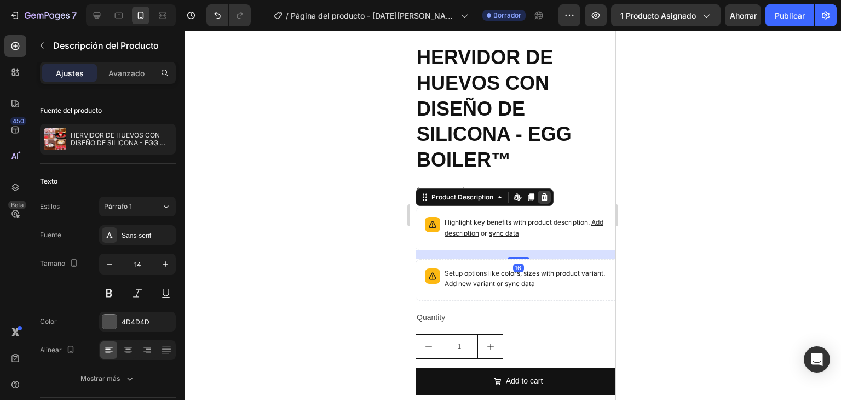
click at [545, 193] on icon at bounding box center [544, 197] width 7 height 8
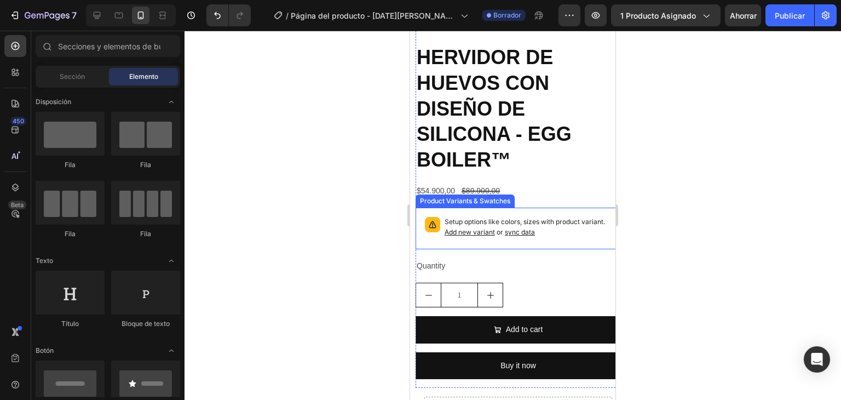
click at [535, 228] on span "sync data" at bounding box center [520, 232] width 30 height 8
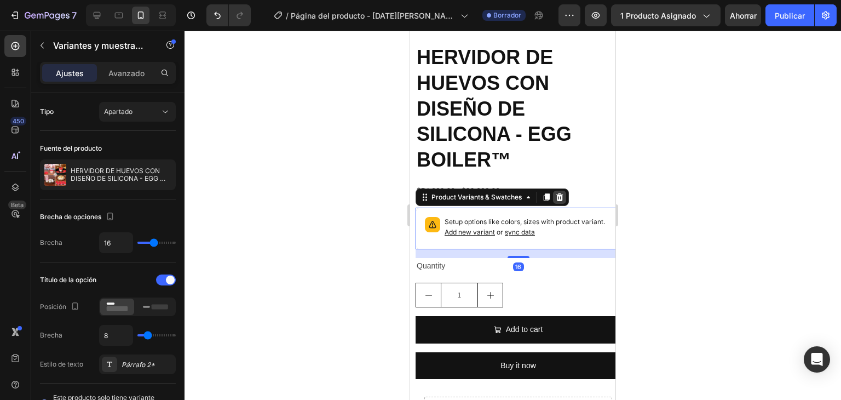
click at [559, 193] on icon at bounding box center [559, 197] width 7 height 8
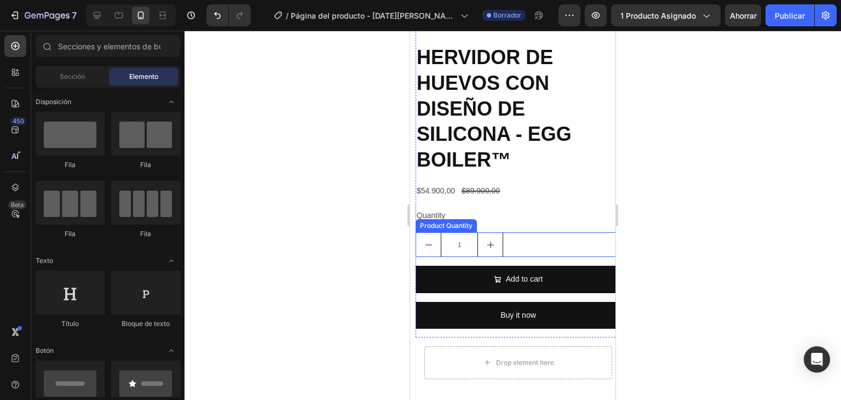
click at [517, 232] on div "1" at bounding box center [518, 244] width 205 height 25
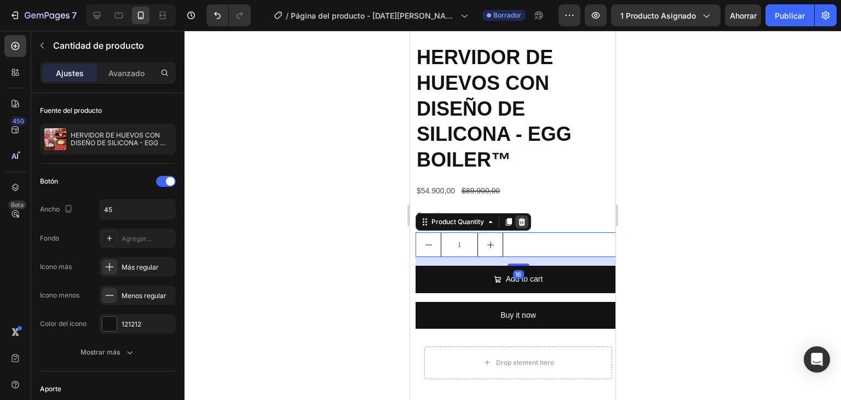
click at [517, 215] on div at bounding box center [521, 221] width 13 height 13
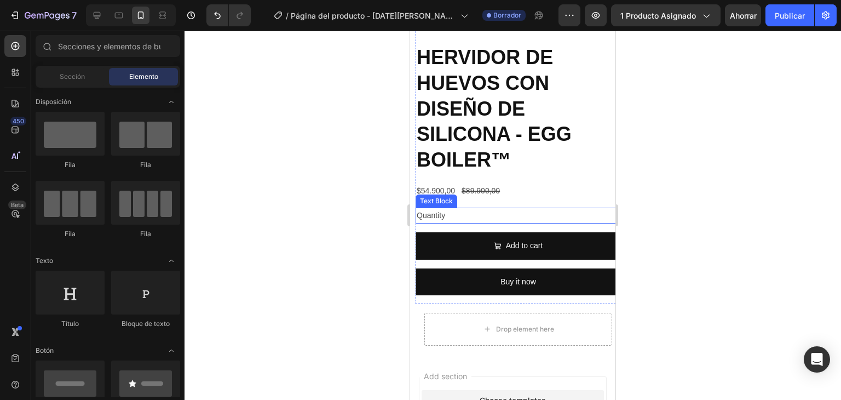
click at [480, 207] on div "Quantity" at bounding box center [518, 215] width 205 height 16
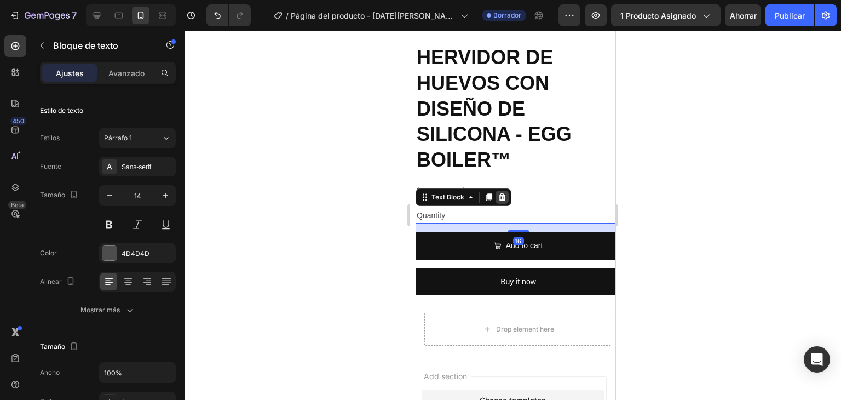
click at [501, 193] on div at bounding box center [501, 197] width 13 height 13
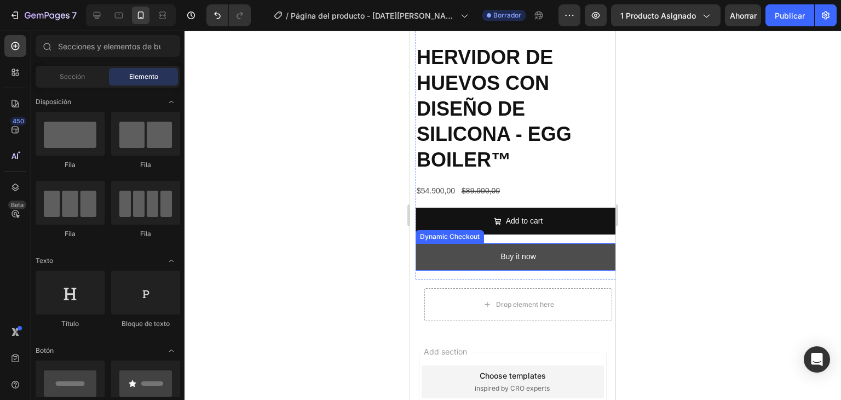
click at [549, 253] on button "Buy it now" at bounding box center [518, 256] width 205 height 27
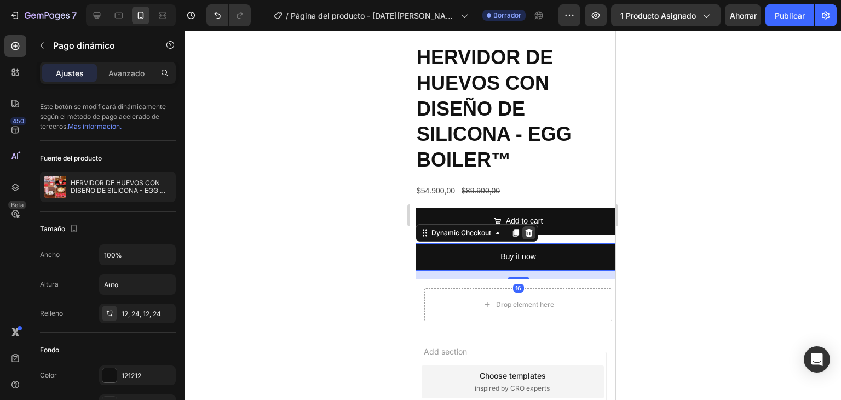
click at [528, 229] on icon at bounding box center [529, 233] width 7 height 8
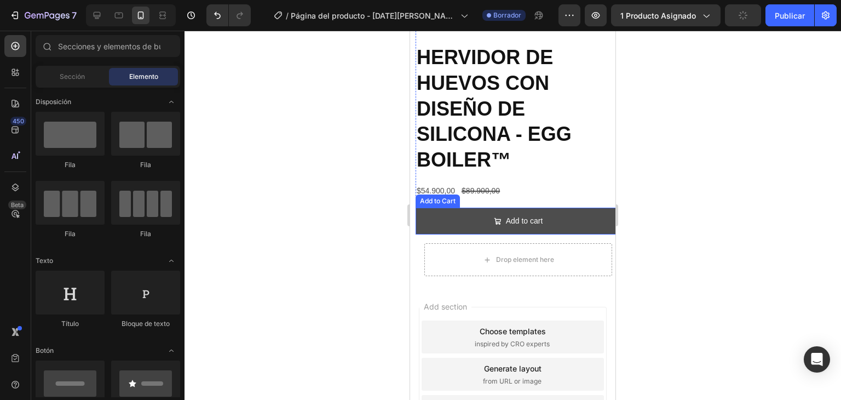
click at [547, 215] on button "Add to cart" at bounding box center [518, 220] width 205 height 27
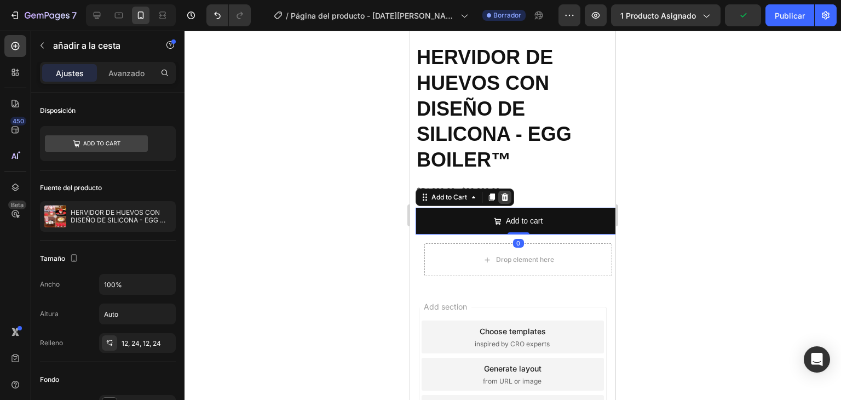
click at [505, 193] on icon at bounding box center [504, 197] width 7 height 8
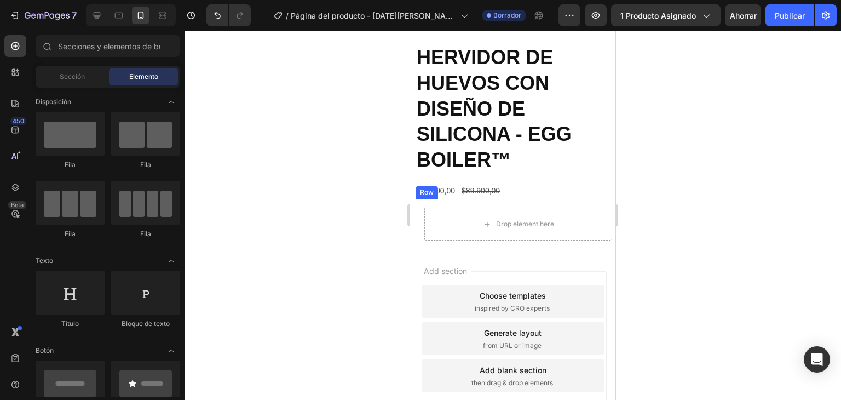
click at [584, 199] on div "Drop element here Row" at bounding box center [518, 224] width 205 height 50
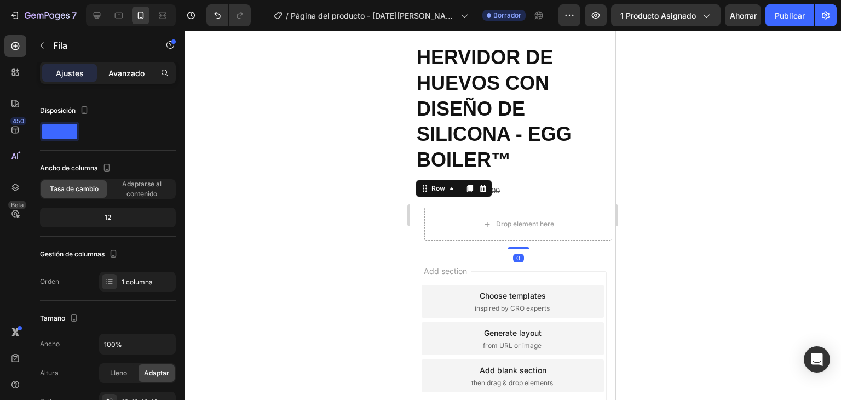
click at [135, 68] on font "Avanzado" at bounding box center [126, 72] width 36 height 9
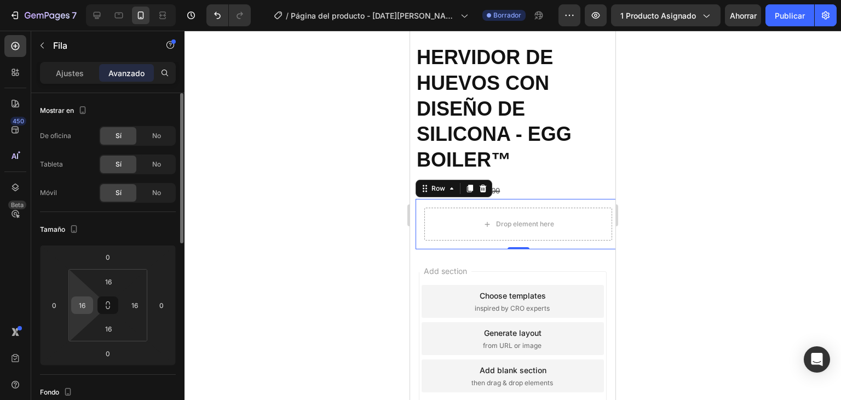
click at [85, 304] on input "16" at bounding box center [82, 305] width 16 height 16
type input "0"
click at [117, 282] on input "16" at bounding box center [108, 281] width 22 height 16
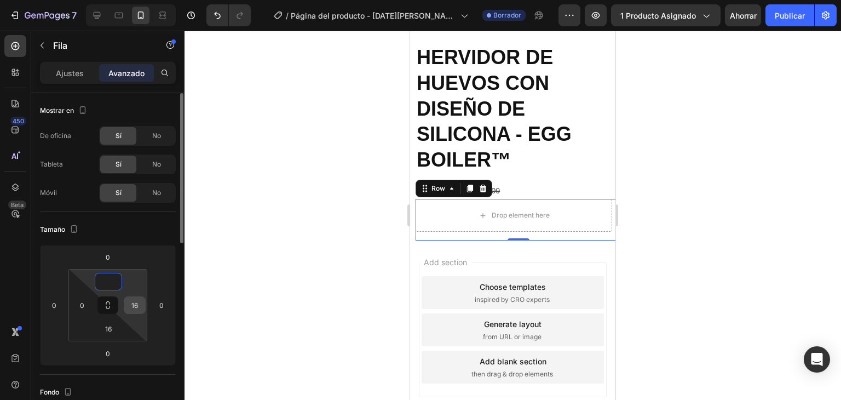
type input "0"
click at [142, 307] on input "16" at bounding box center [134, 305] width 16 height 16
type input "0"
click at [114, 328] on input "16" at bounding box center [108, 328] width 22 height 16
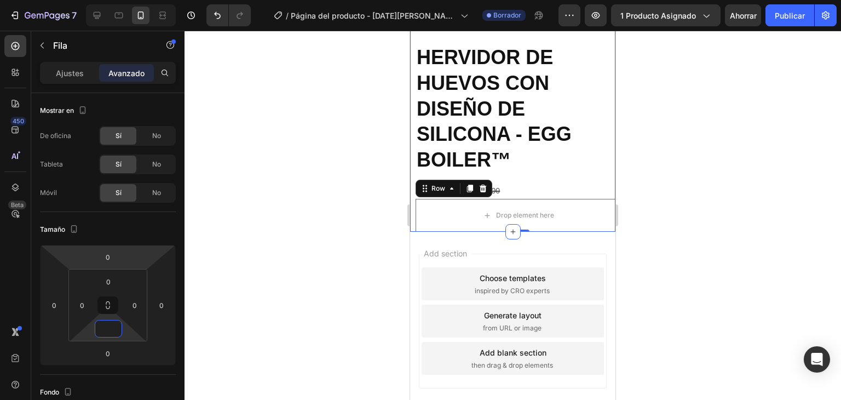
click at [414, 201] on div "Product Images HERVIDOR DE HUEVOS CON DISEÑO DE SILICONA - EGG BOILER™ Product …" at bounding box center [512, 5] width 205 height 452
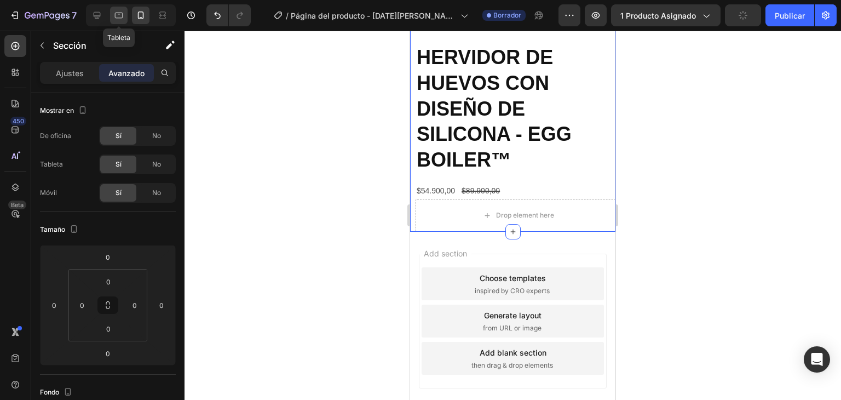
click at [114, 16] on icon at bounding box center [118, 15] width 11 height 11
type input "32"
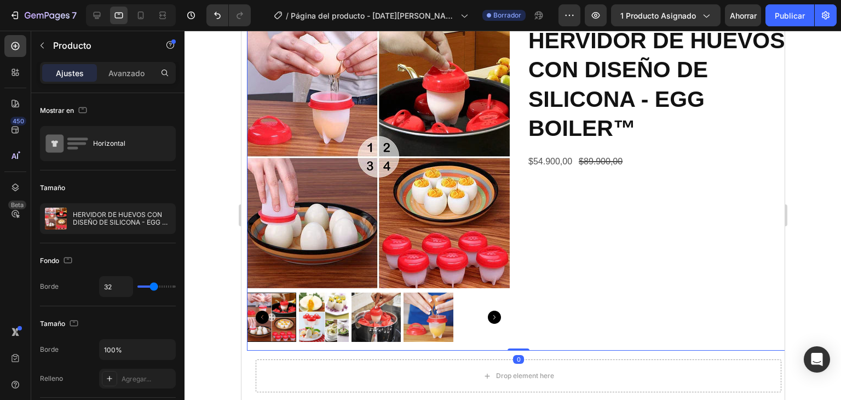
scroll to position [109, 0]
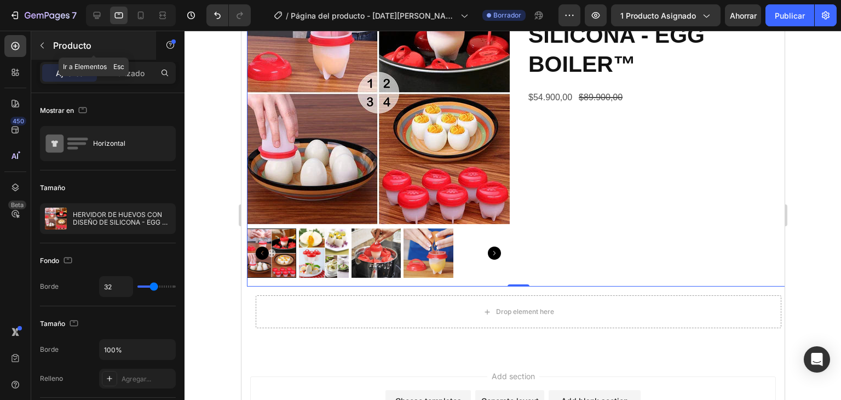
click at [39, 50] on button "button" at bounding box center [42, 46] width 18 height 18
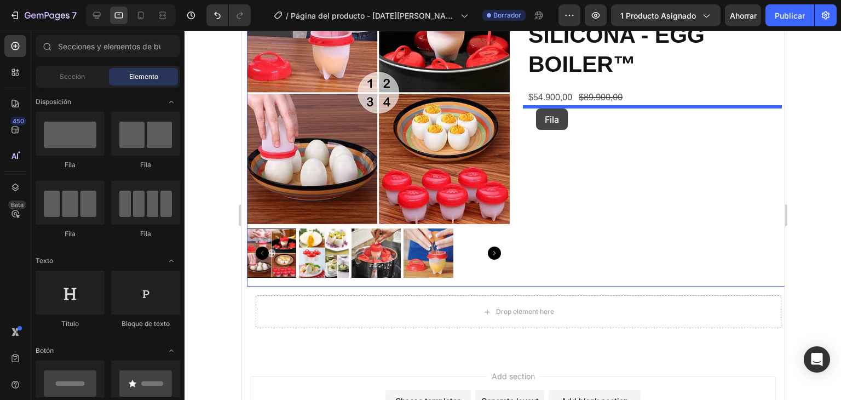
drag, startPoint x: 332, startPoint y: 177, endPoint x: 535, endPoint y: 108, distance: 215.0
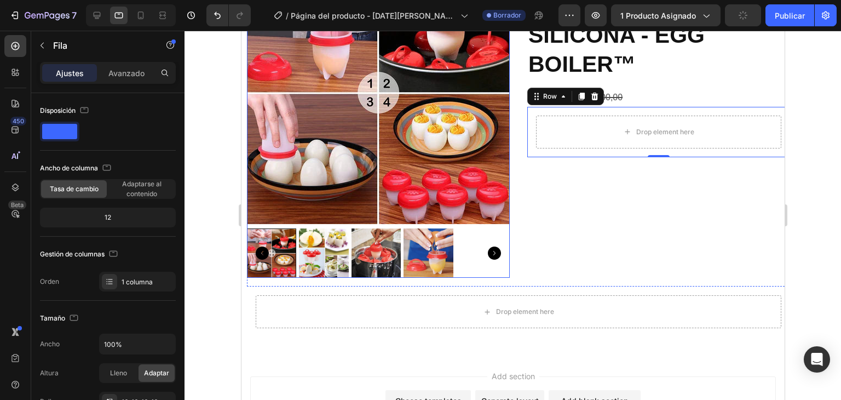
click at [262, 250] on icon "Carousel Back Arrow" at bounding box center [261, 252] width 13 height 13
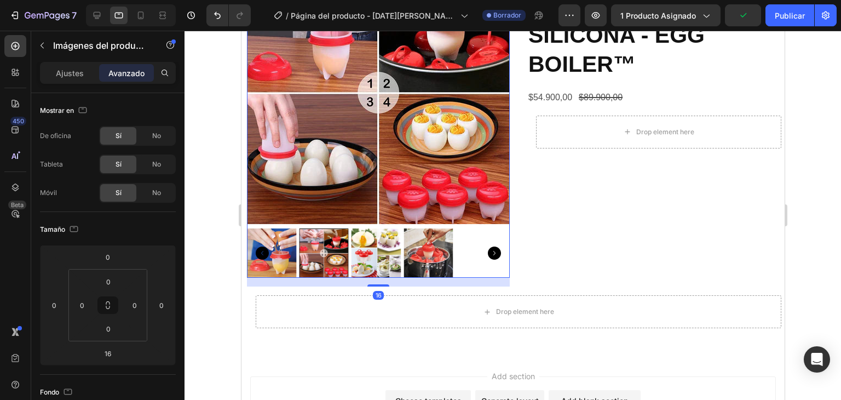
click at [492, 249] on icon "Carousel Next Arrow" at bounding box center [493, 252] width 13 height 13
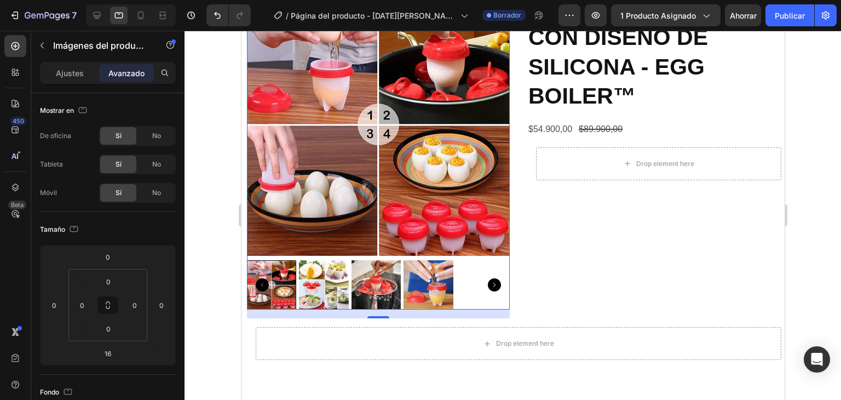
scroll to position [0, 0]
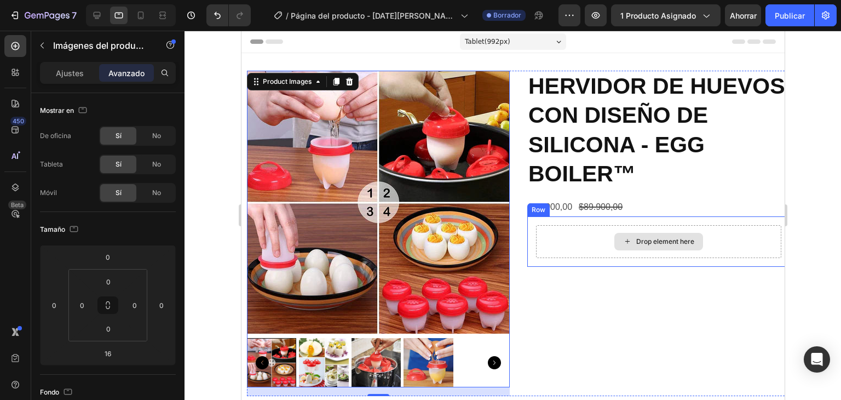
click at [595, 237] on div "Drop element here" at bounding box center [657, 241] width 245 height 33
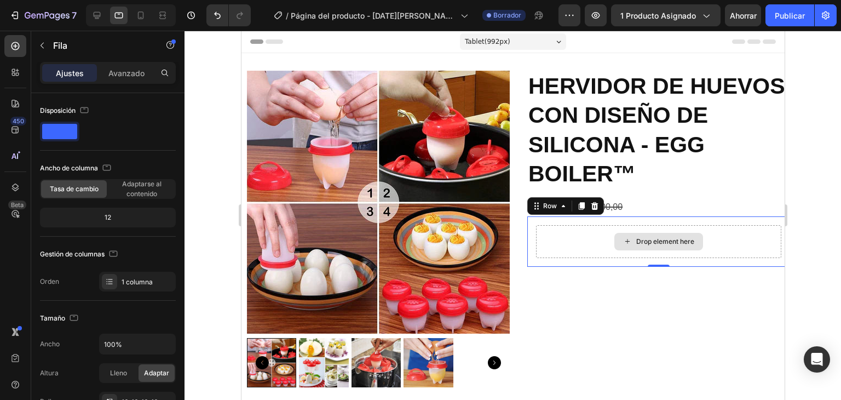
click at [649, 241] on div "Drop element here" at bounding box center [665, 241] width 58 height 9
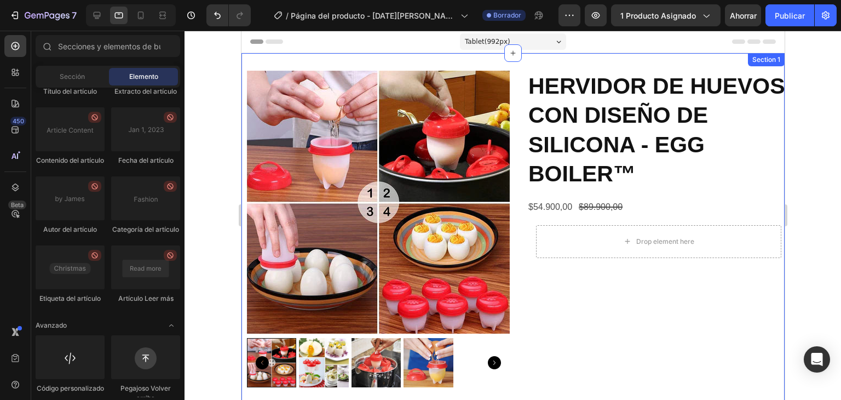
scroll to position [3175, 0]
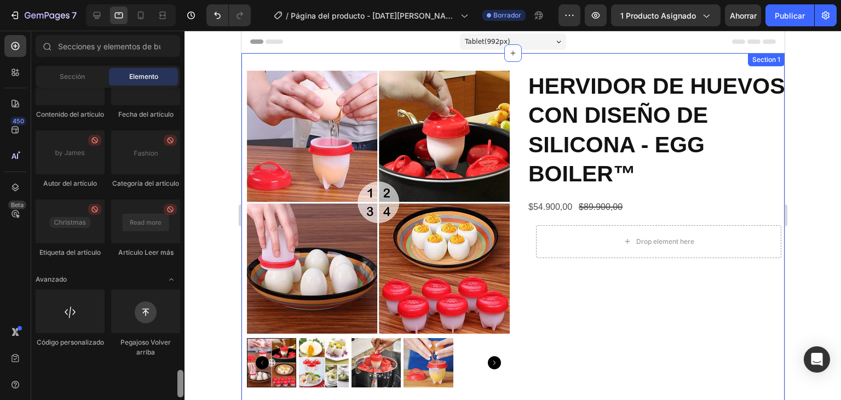
drag, startPoint x: 179, startPoint y: 121, endPoint x: 159, endPoint y: 391, distance: 271.2
click at [159, 391] on div "Disposición [GEOGRAPHIC_DATA] [GEOGRAPHIC_DATA] [GEOGRAPHIC_DATA] Fila Texto Tí…" at bounding box center [107, 242] width 153 height 309
click at [76, 333] on div at bounding box center [70, 311] width 69 height 44
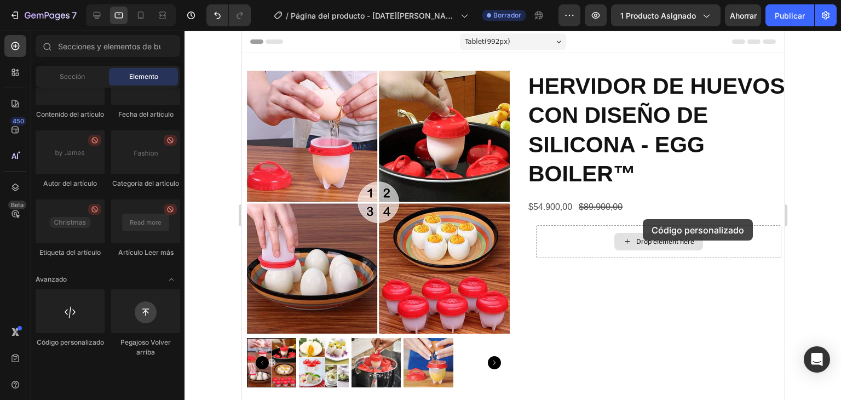
scroll to position [46, 0]
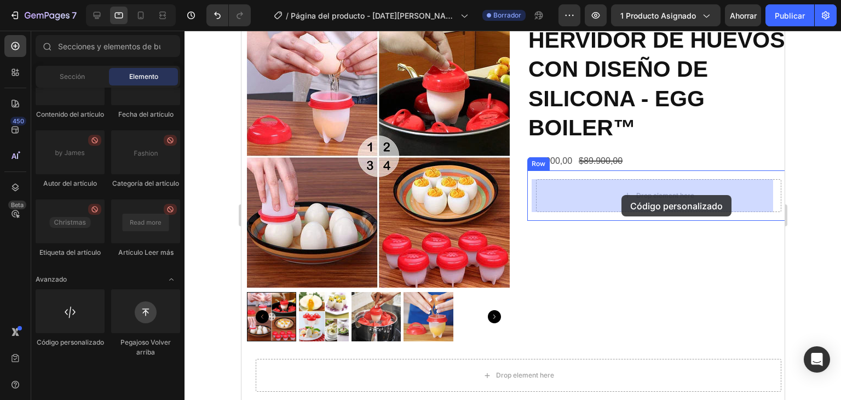
drag, startPoint x: 322, startPoint y: 380, endPoint x: 621, endPoint y: 195, distance: 351.1
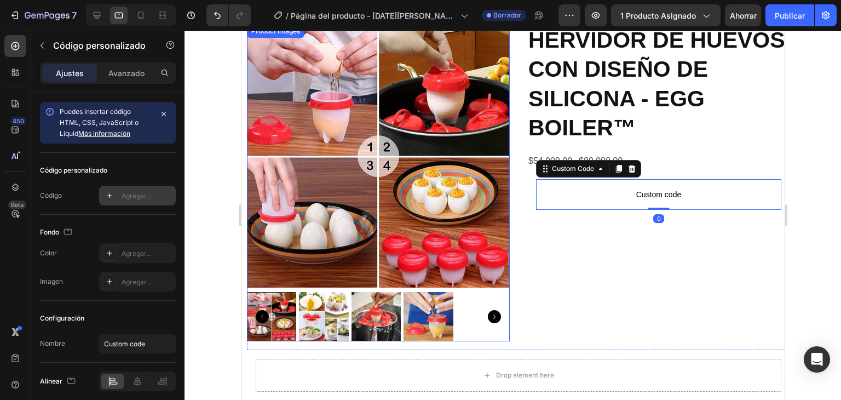
click at [142, 197] on font "Agregar..." at bounding box center [137, 196] width 30 height 8
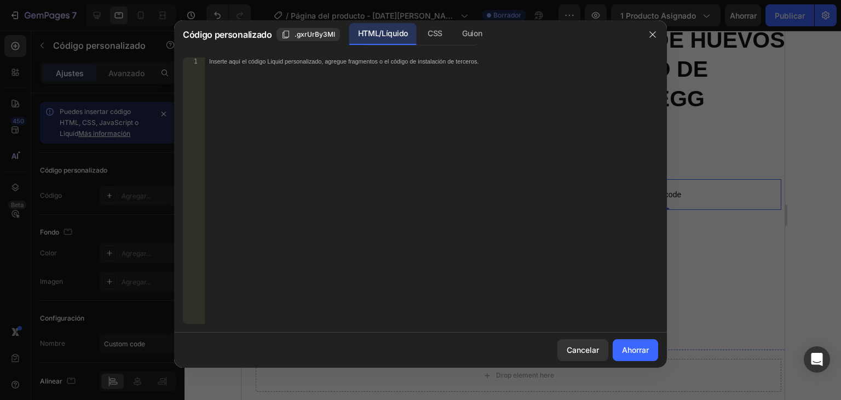
click at [314, 115] on div "Inserte aquí el código Liquid personalizado, agregue fragmentos o el código de …" at bounding box center [431, 197] width 453 height 281
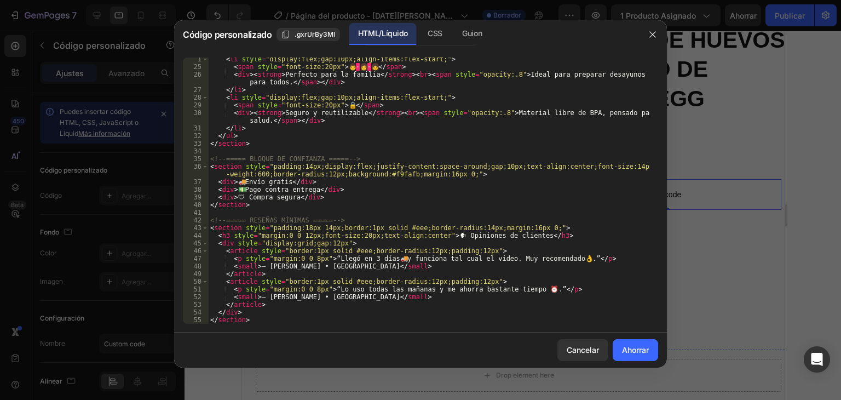
scroll to position [209, 0]
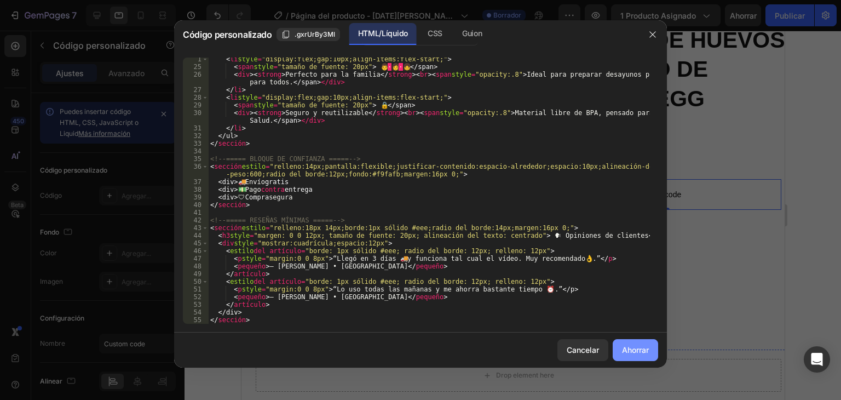
click at [631, 348] on font "Ahorrar" at bounding box center [635, 349] width 27 height 9
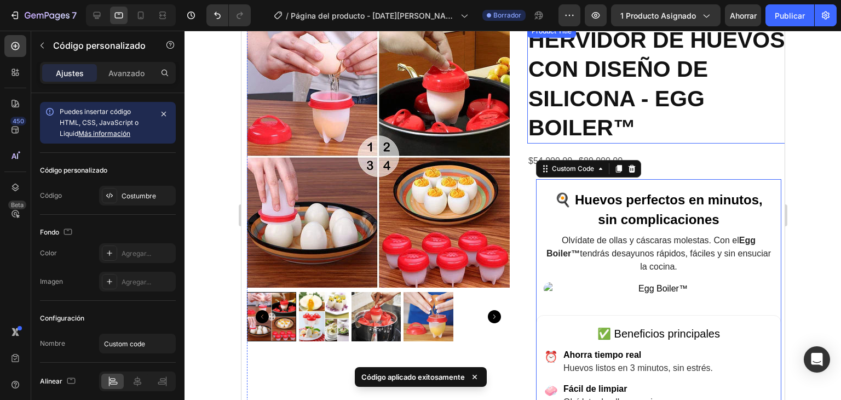
click at [737, 143] on h2 "HERVIDOR DE HUEVOS CON DISEÑO DE SILICONA - EGG BOILER™" at bounding box center [658, 84] width 263 height 119
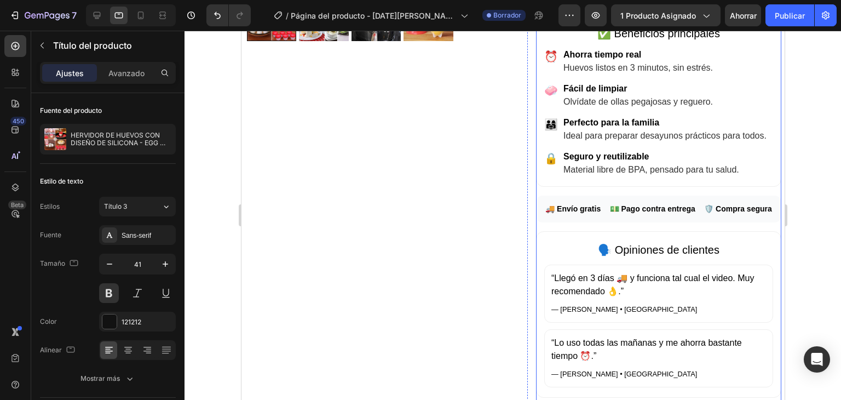
scroll to position [320, 0]
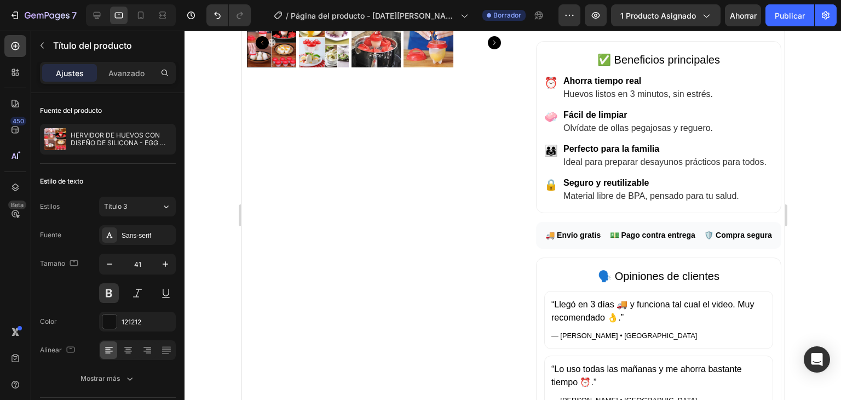
click at [812, 204] on div at bounding box center [512, 215] width 656 height 369
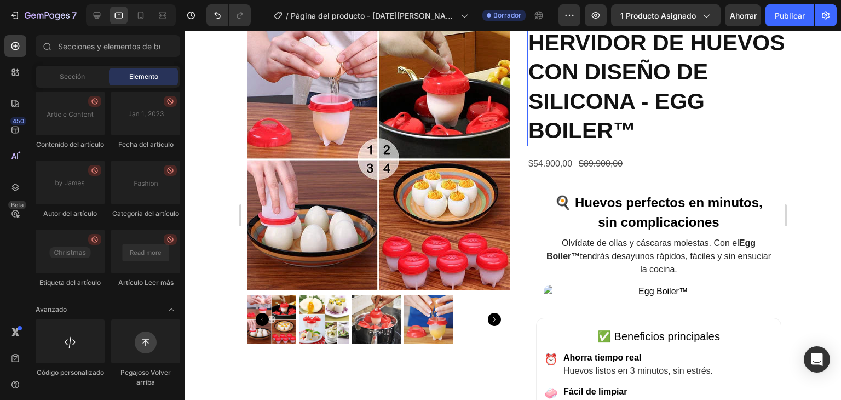
scroll to position [0, 0]
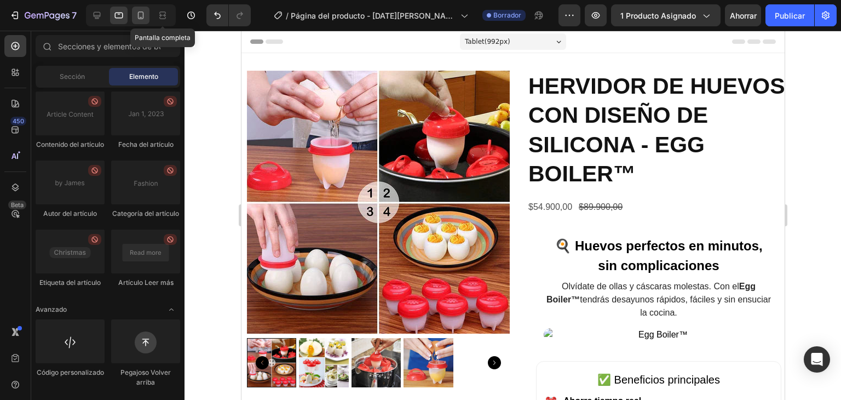
click at [148, 14] on div at bounding box center [141, 16] width 18 height 18
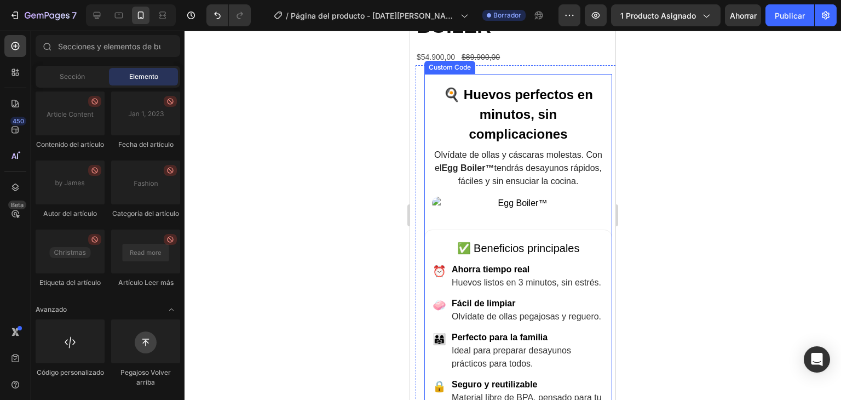
scroll to position [383, 0]
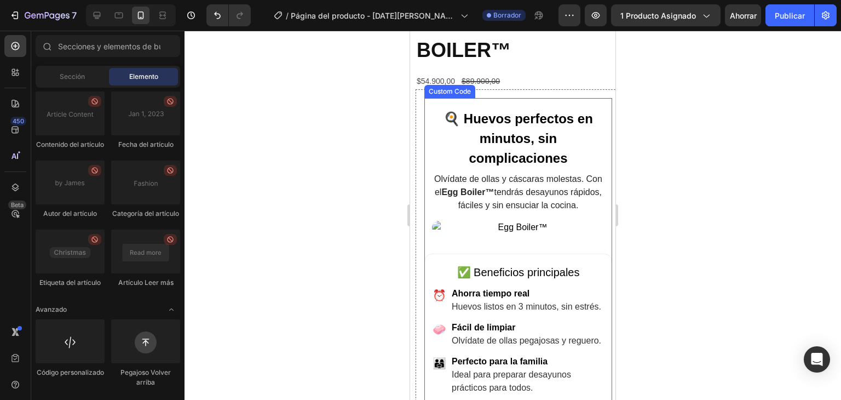
click at [529, 160] on section "🍳 Huevos perfectos en minutos, sin complicaciones Olvídate de ollas y cáscaras …" at bounding box center [518, 171] width 188 height 147
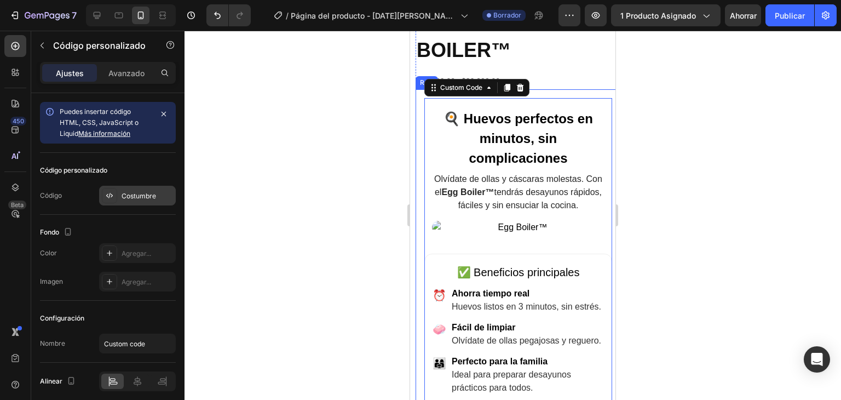
click at [143, 202] on div "Costumbre" at bounding box center [137, 196] width 77 height 20
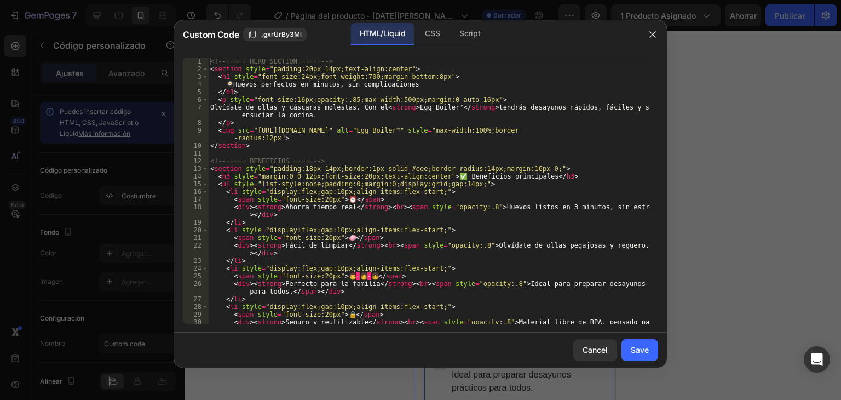
click at [313, 152] on div "<!-- ===== HERO SECTION ===== --> < section style = "padding:20px 14px;text-ali…" at bounding box center [429, 201] width 442 height 289
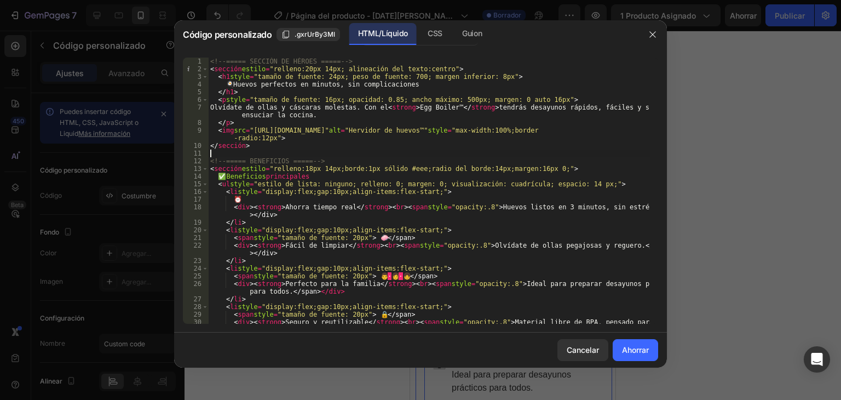
type textarea "</section>"
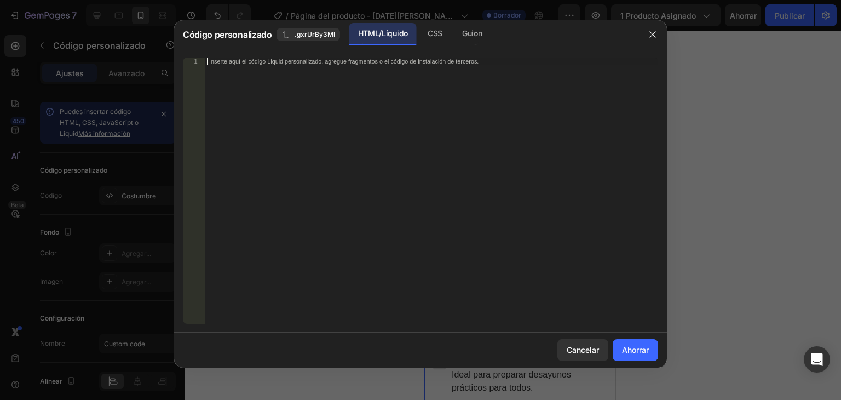
scroll to position [316, 0]
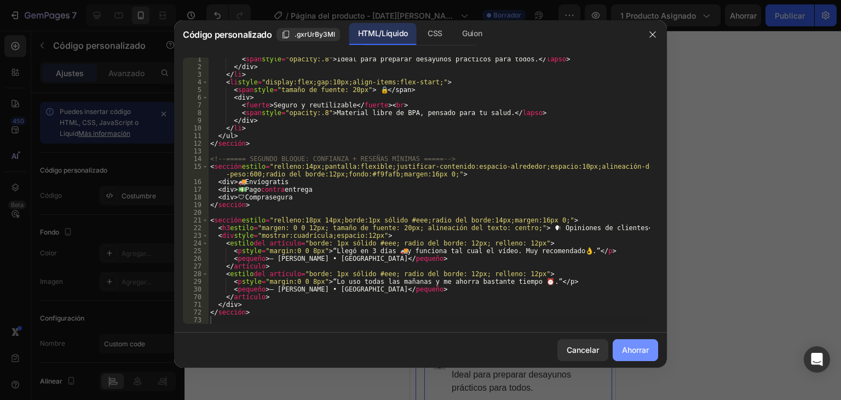
click at [635, 347] on font "Ahorrar" at bounding box center [635, 349] width 27 height 9
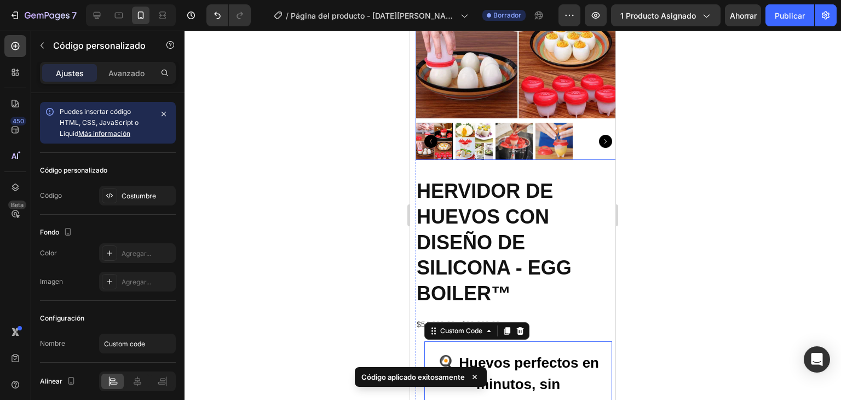
scroll to position [274, 0]
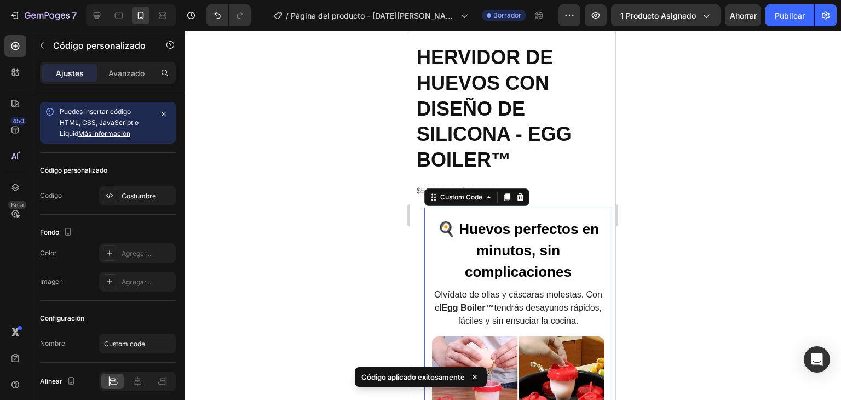
click at [680, 240] on div at bounding box center [512, 215] width 656 height 369
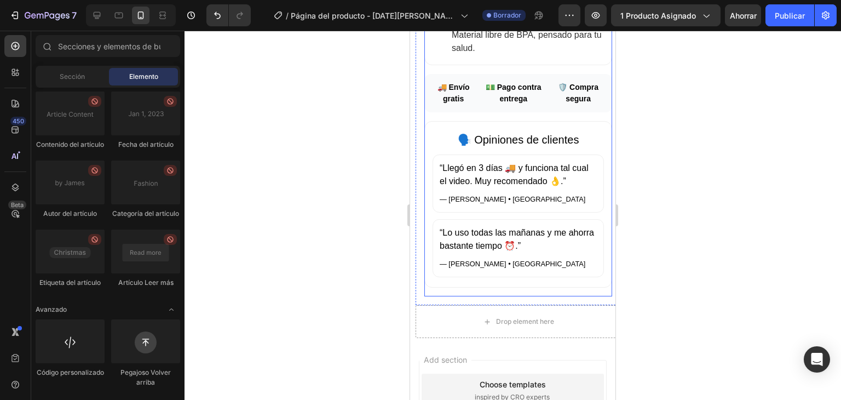
scroll to position [1040, 0]
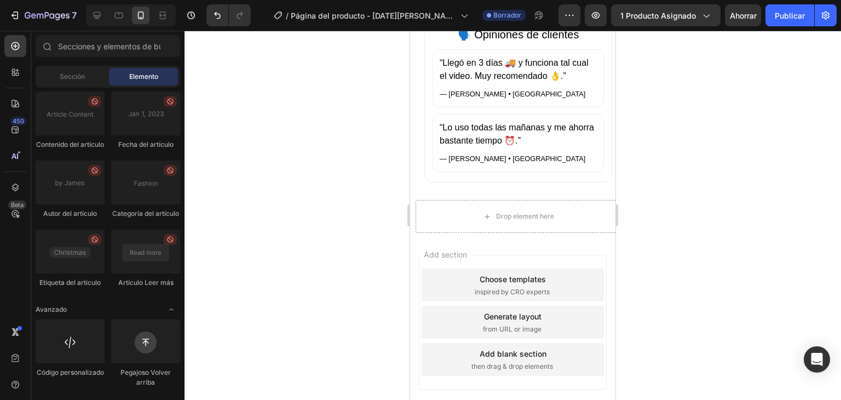
click at [702, 194] on div at bounding box center [512, 215] width 656 height 369
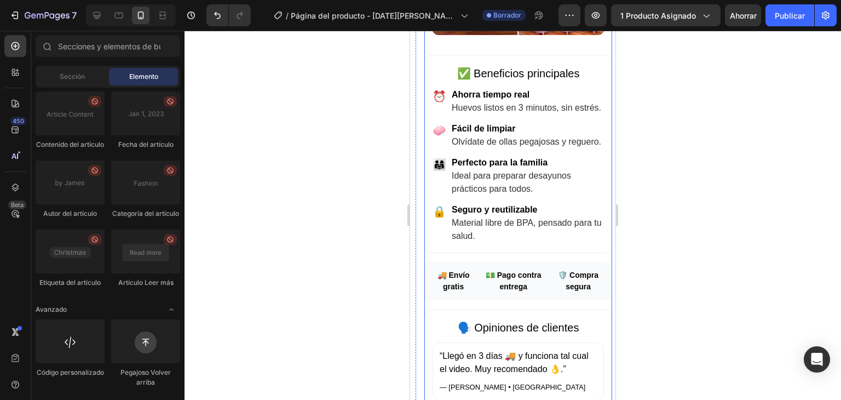
scroll to position [657, 0]
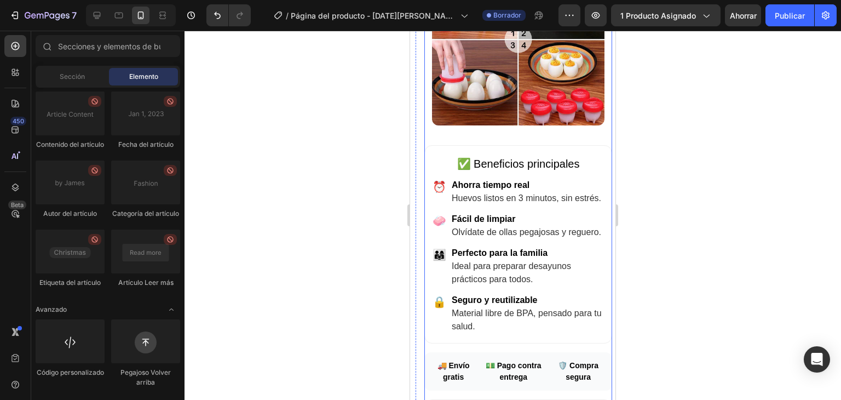
click at [529, 180] on strong "Ahorra tiempo real" at bounding box center [491, 184] width 78 height 9
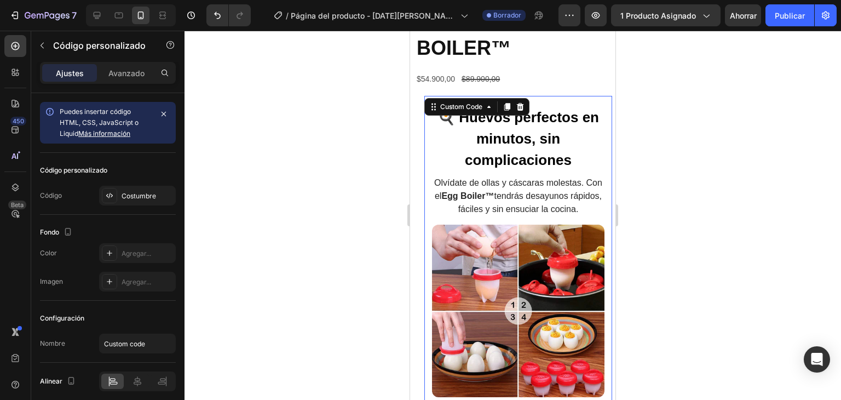
scroll to position [328, 0]
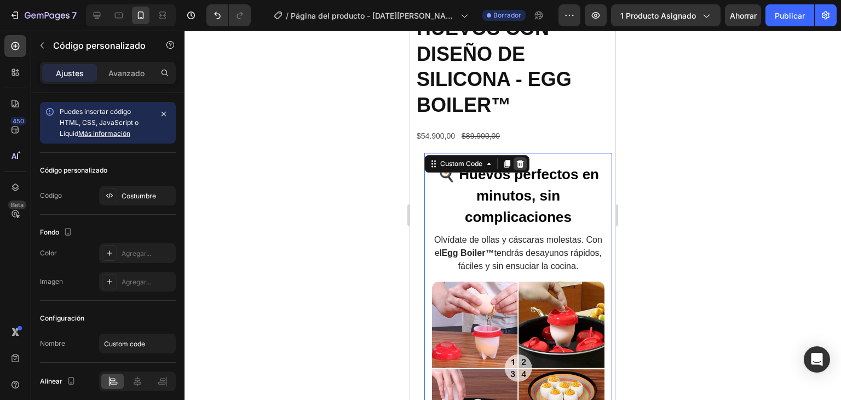
click at [519, 160] on icon at bounding box center [520, 164] width 7 height 8
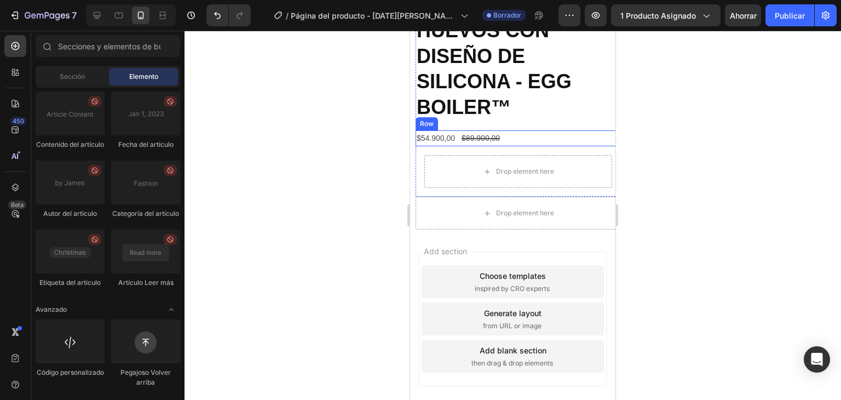
click at [515, 130] on div "$54.900,00 Product Price Product Price $89.900,00 Product Price Product Price R…" at bounding box center [518, 138] width 205 height 16
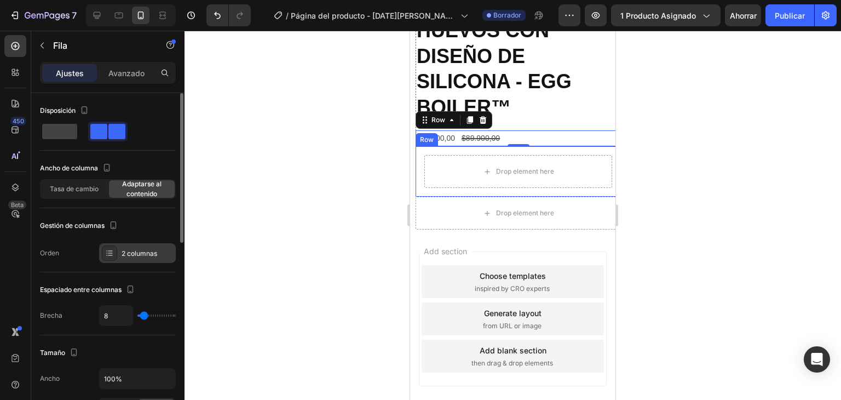
click at [111, 252] on icon at bounding box center [109, 253] width 9 height 9
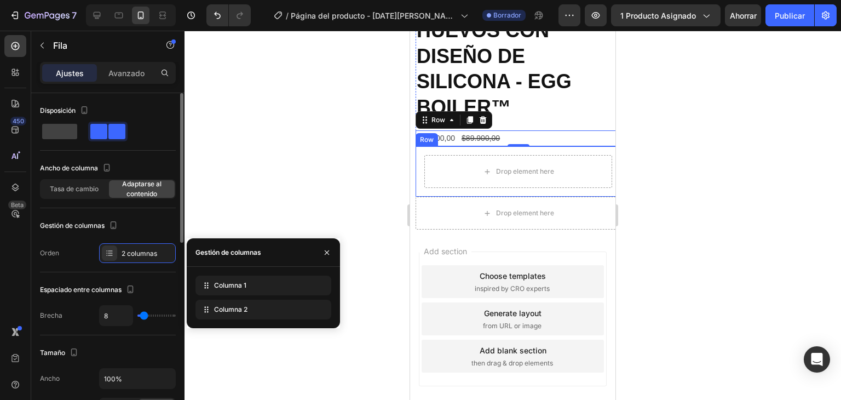
click at [69, 252] on div "Orden 2 columnas" at bounding box center [108, 253] width 136 height 20
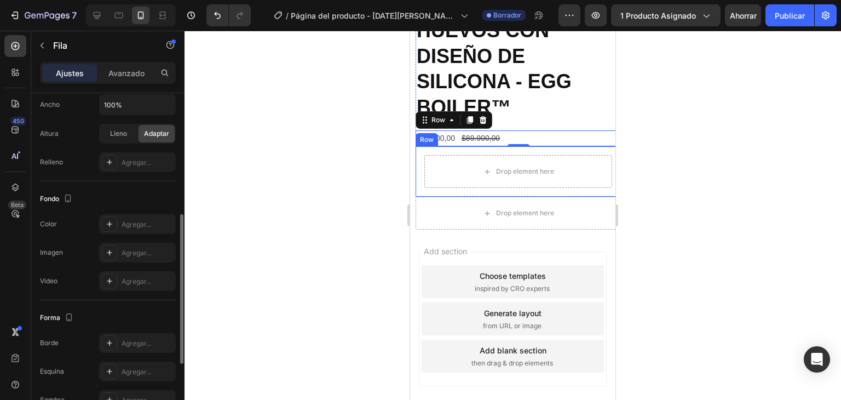
scroll to position [425, 0]
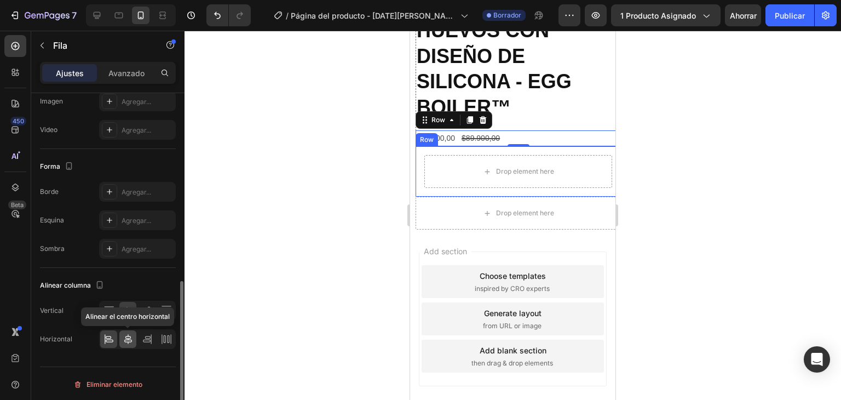
click at [127, 338] on icon at bounding box center [128, 339] width 8 height 10
click at [109, 338] on icon at bounding box center [108, 338] width 11 height 11
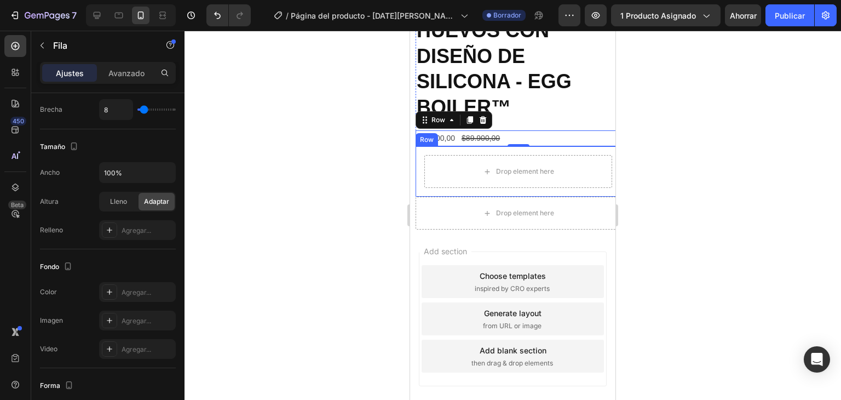
scroll to position [0, 0]
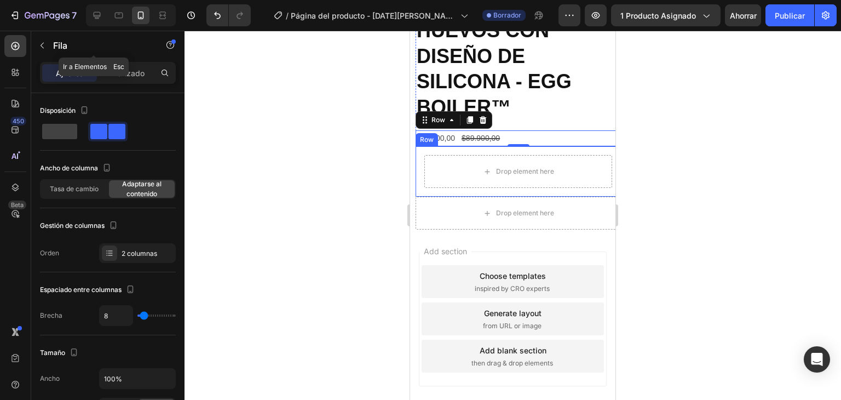
click at [43, 45] on icon "button" at bounding box center [42, 45] width 9 height 9
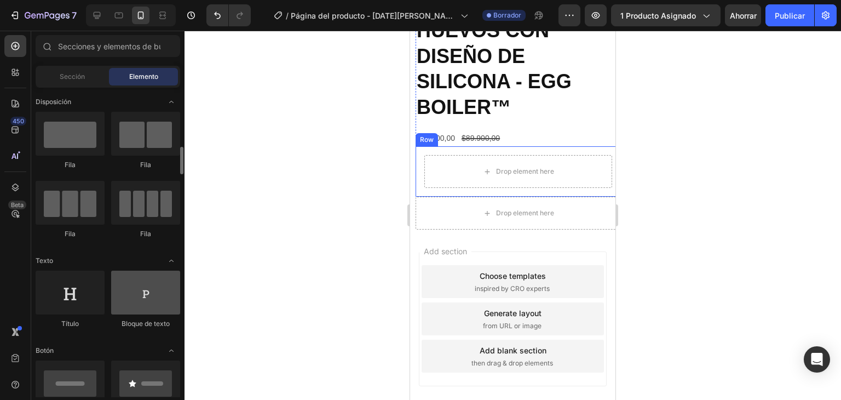
scroll to position [55, 0]
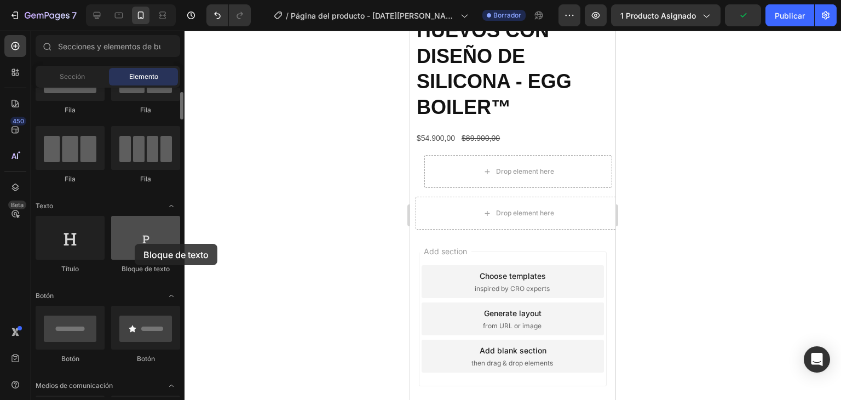
drag, startPoint x: 155, startPoint y: 246, endPoint x: 135, endPoint y: 244, distance: 20.9
click at [135, 244] on div at bounding box center [145, 238] width 69 height 44
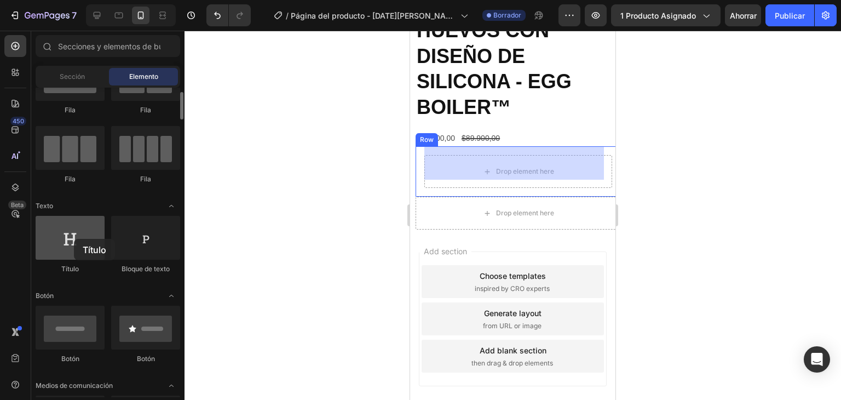
drag, startPoint x: 87, startPoint y: 244, endPoint x: 72, endPoint y: 239, distance: 15.4
click at [72, 239] on div at bounding box center [70, 238] width 69 height 44
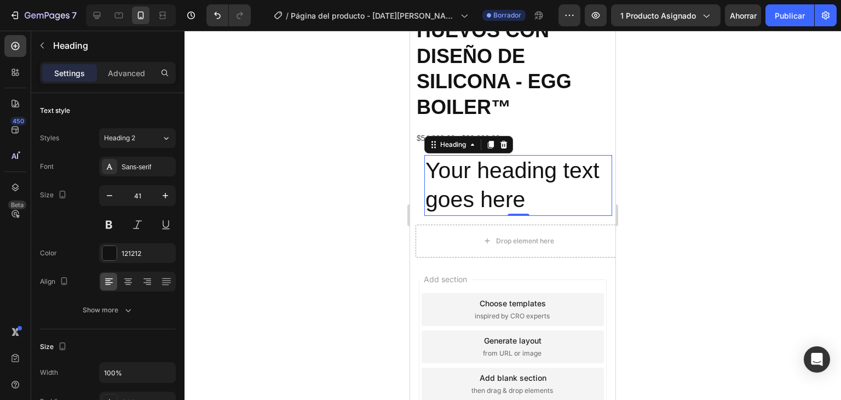
scroll to position [328, 0]
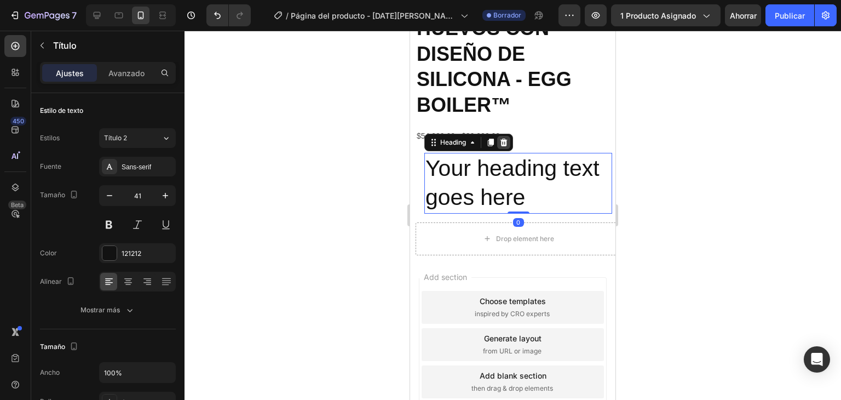
click at [502, 138] on icon at bounding box center [503, 142] width 9 height 9
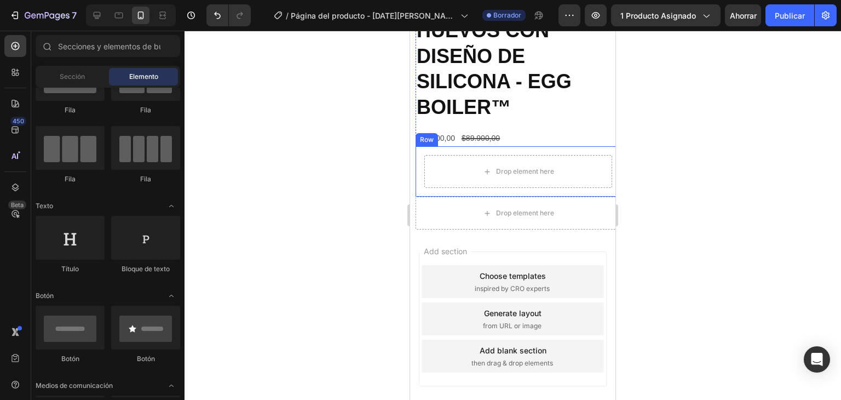
click at [553, 146] on div "Drop element here Row" at bounding box center [518, 171] width 205 height 50
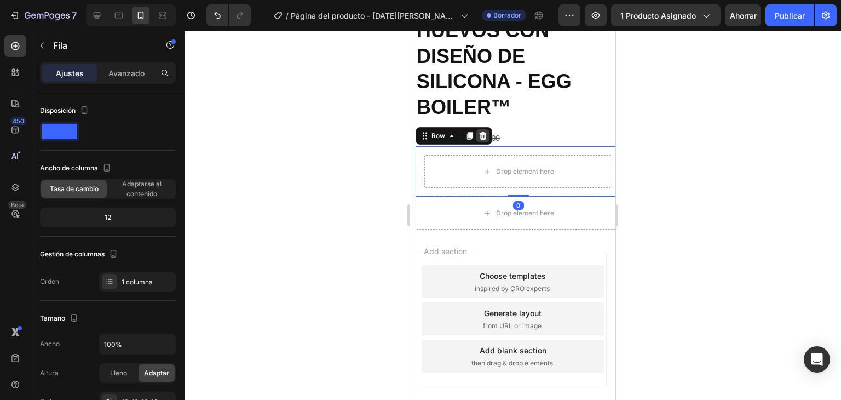
click at [477, 129] on div at bounding box center [482, 135] width 13 height 13
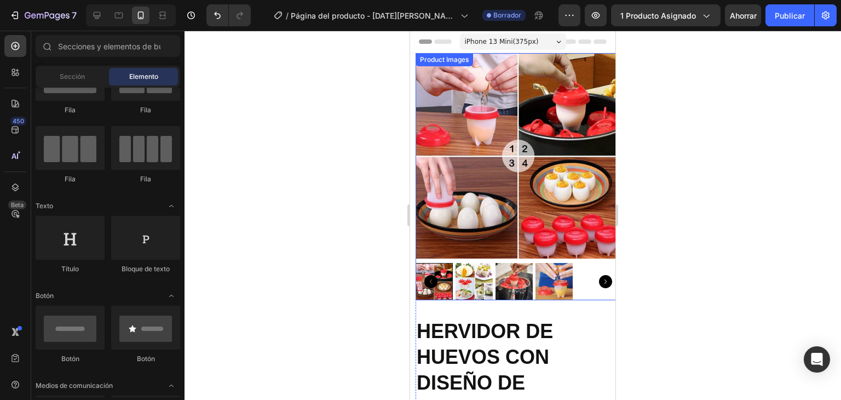
scroll to position [0, 0]
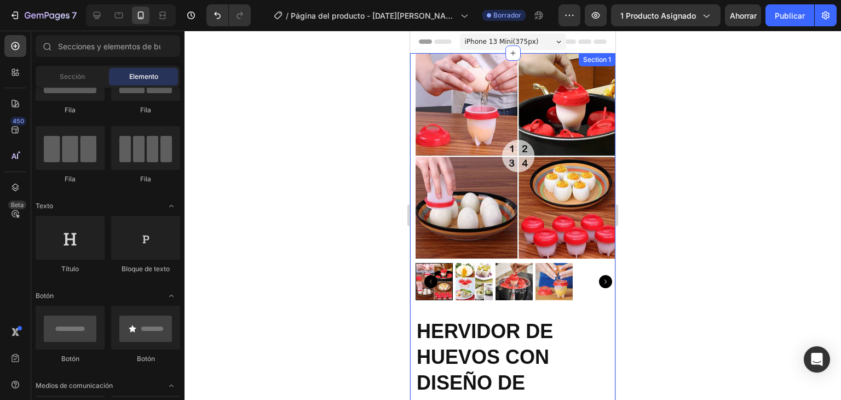
click at [414, 71] on div "Product Images HERVIDOR DE HUEVOS CON DISEÑO DE SILICONA - EGG BOILER™ Product …" at bounding box center [512, 279] width 205 height 452
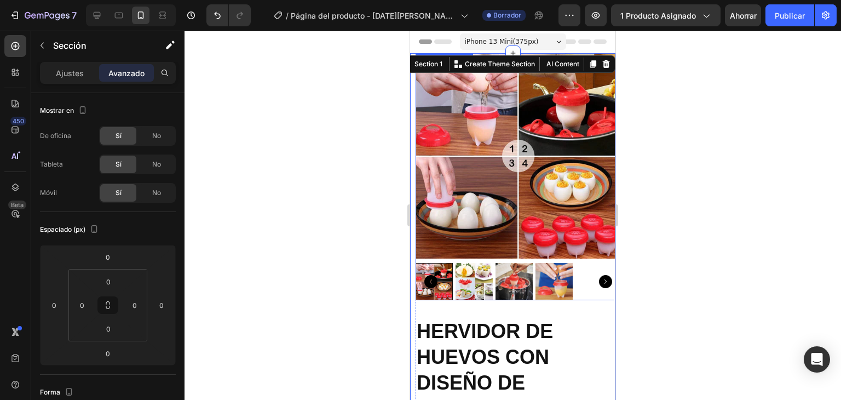
click at [420, 77] on img at bounding box center [518, 155] width 205 height 205
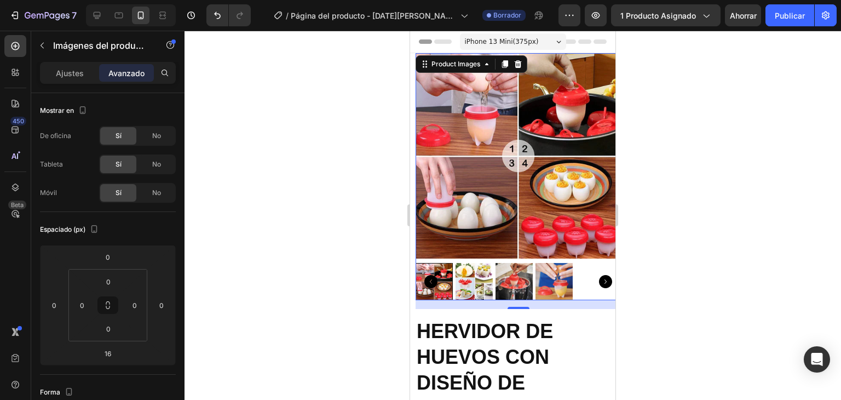
click at [680, 209] on div at bounding box center [512, 215] width 656 height 369
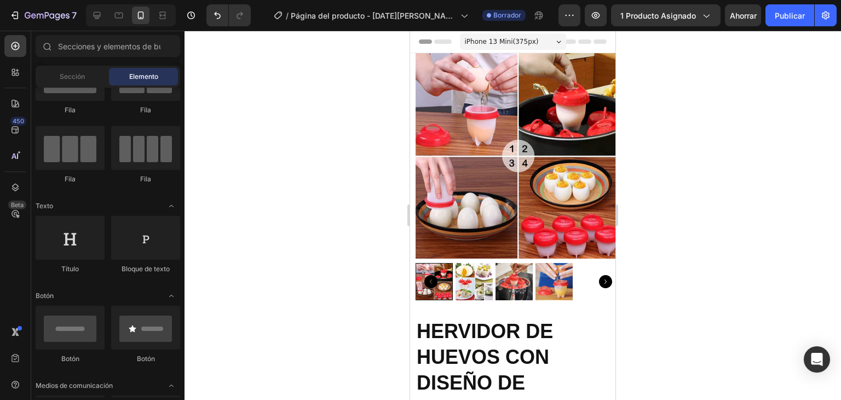
click at [544, 38] on div "iPhone 13 Mini ( 375 px)" at bounding box center [513, 41] width 106 height 16
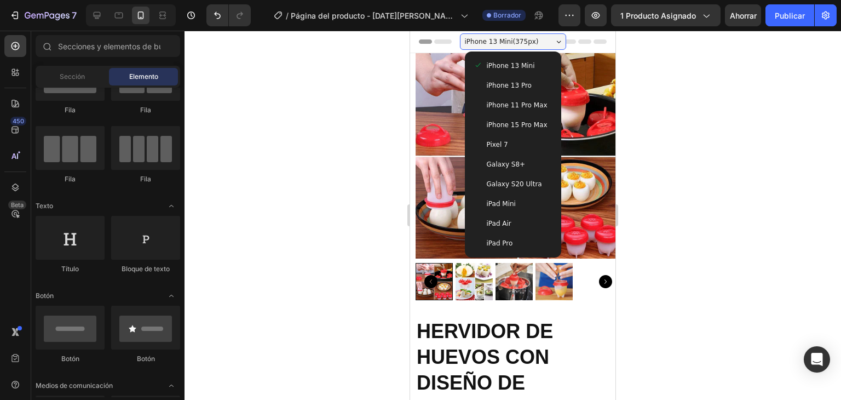
click at [688, 139] on div at bounding box center [512, 215] width 656 height 369
click at [557, 39] on div "iPhone 13 Mini ( 375 px)" at bounding box center [513, 41] width 106 height 16
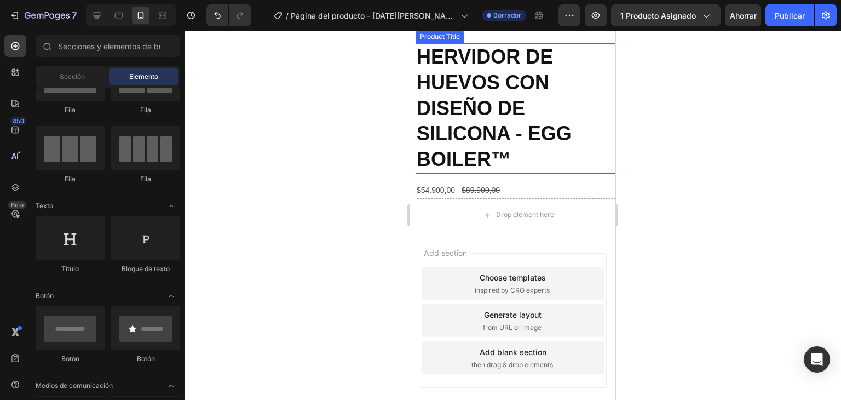
scroll to position [276, 0]
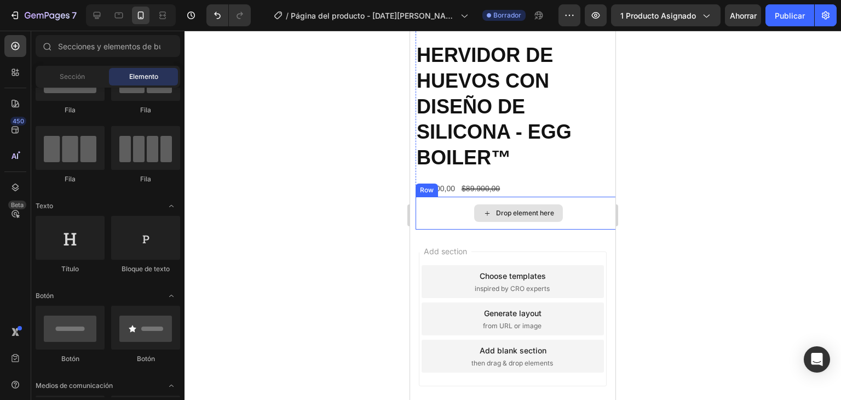
click at [490, 204] on div "Drop element here" at bounding box center [518, 213] width 89 height 18
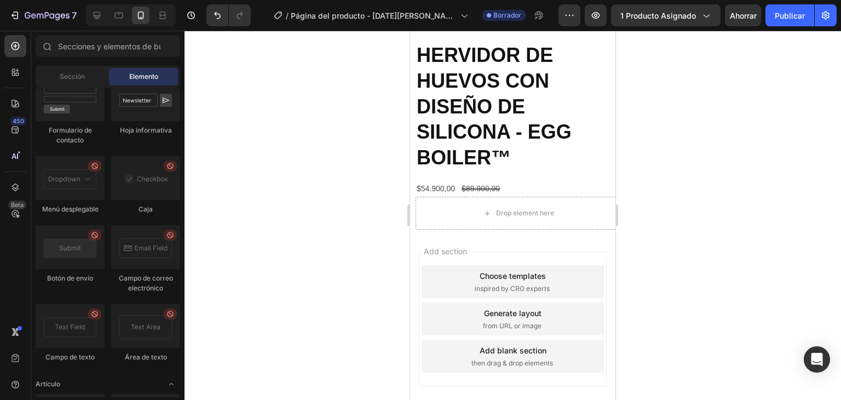
scroll to position [3175, 0]
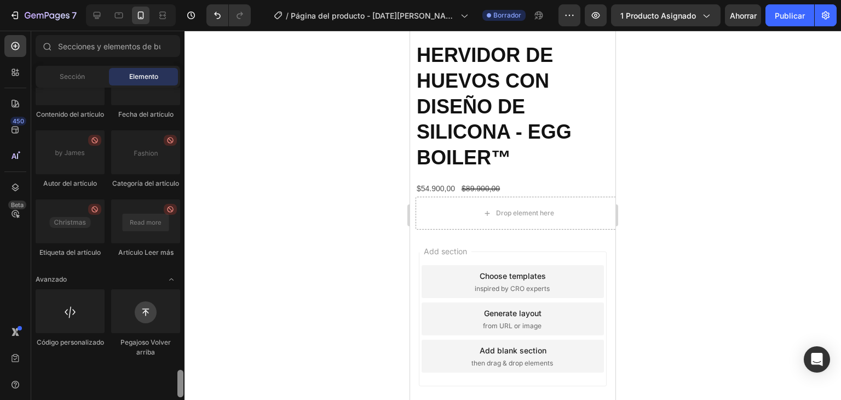
drag, startPoint x: 182, startPoint y: 153, endPoint x: 179, endPoint y: 401, distance: 247.5
click at [179, 0] on html "7 / Página del producto - [DATE][PERSON_NAME] 21:02:41 Borrador Avance 1 produc…" at bounding box center [420, 0] width 841 height 0
click at [70, 333] on div at bounding box center [70, 311] width 69 height 44
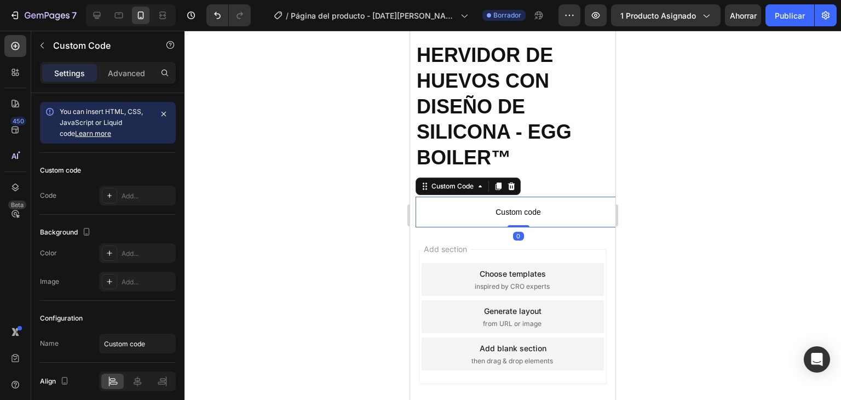
scroll to position [274, 0]
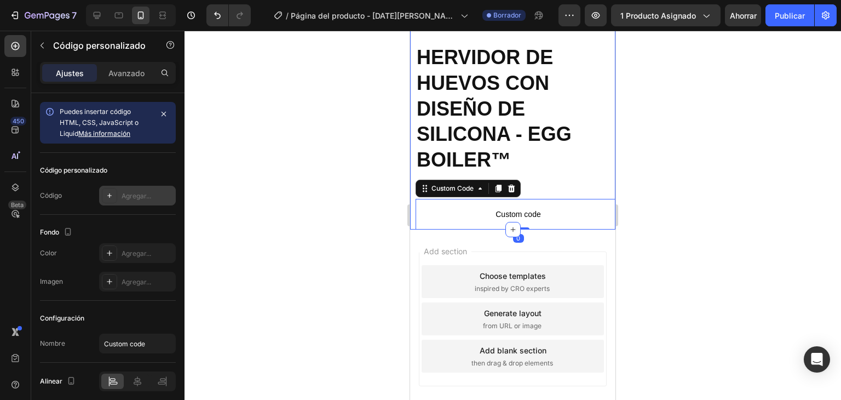
click at [145, 194] on font "Agregar..." at bounding box center [137, 196] width 30 height 8
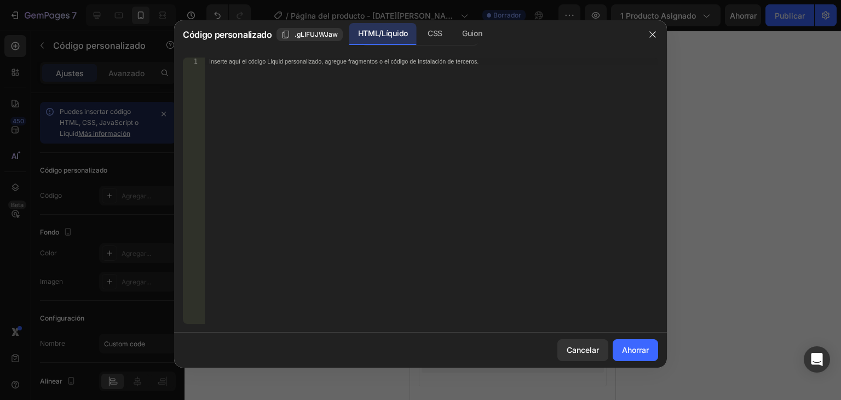
click at [322, 145] on div "Inserte aquí el código Liquid personalizado, agregue fragmentos o el código de …" at bounding box center [431, 197] width 453 height 281
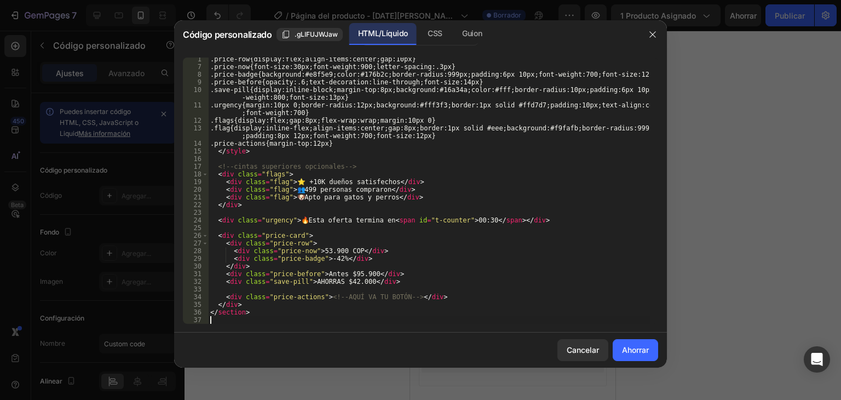
scroll to position [41, 0]
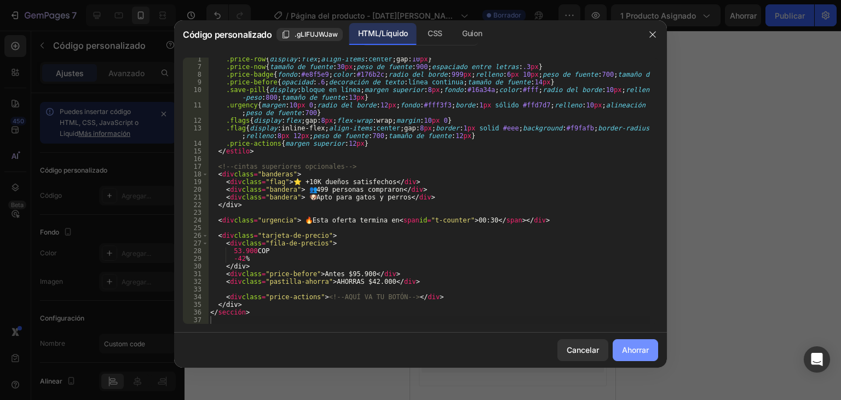
click at [642, 349] on font "Ahorrar" at bounding box center [635, 349] width 27 height 9
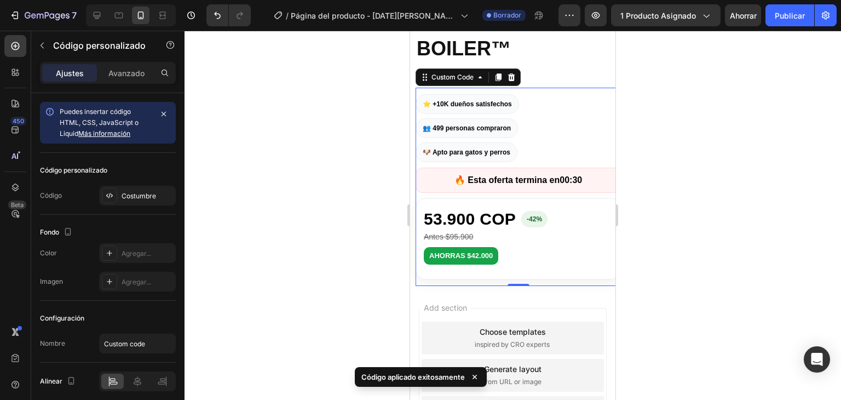
scroll to position [275, 0]
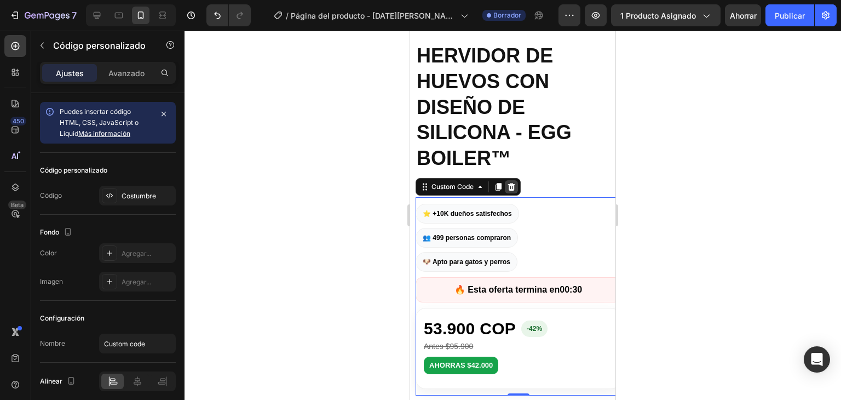
click at [514, 183] on icon at bounding box center [511, 187] width 7 height 8
